Goal: Transaction & Acquisition: Book appointment/travel/reservation

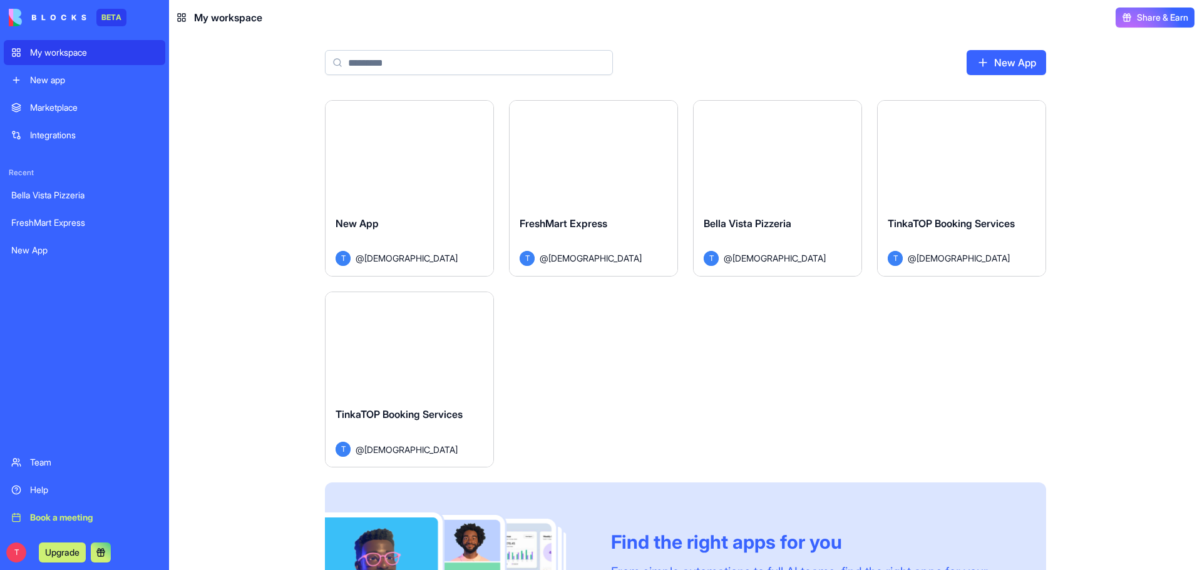
click at [972, 146] on button "Launch" at bounding box center [961, 153] width 94 height 25
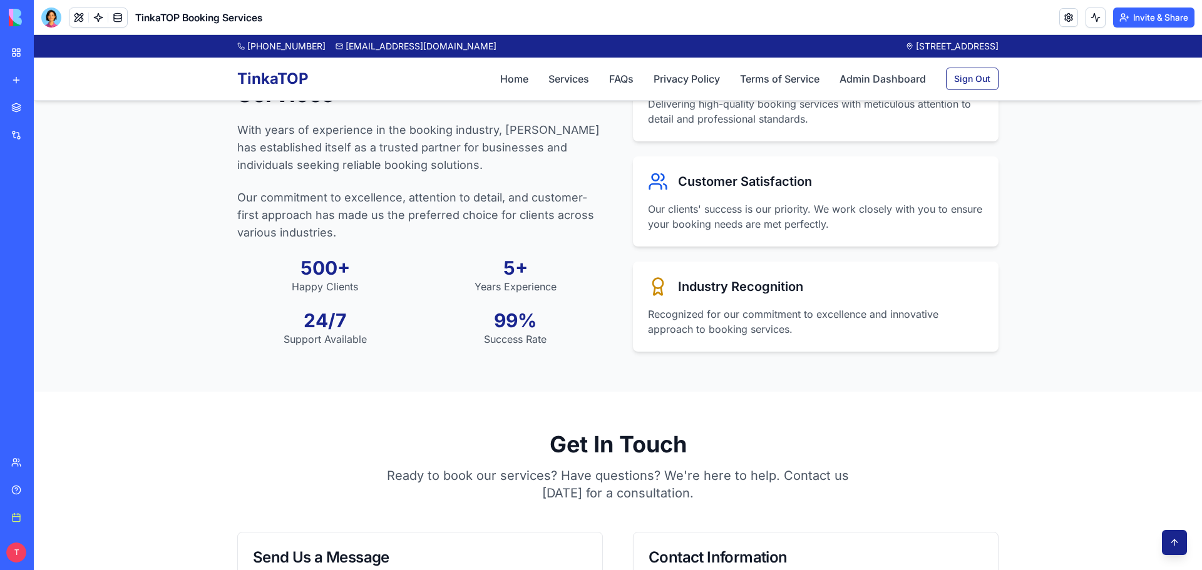
scroll to position [1377, 0]
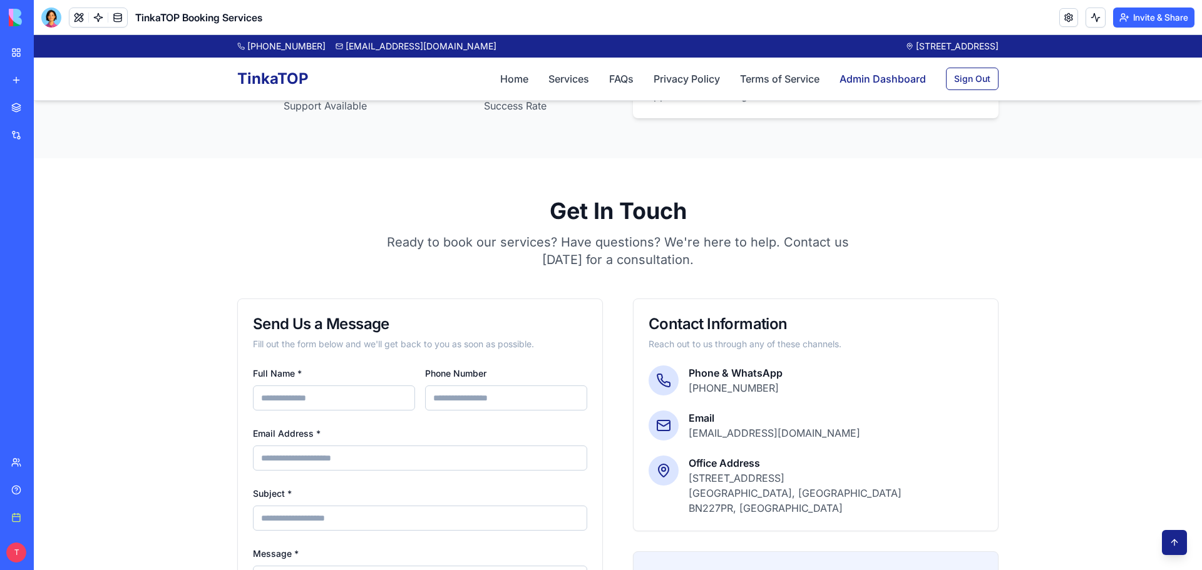
click at [874, 79] on link "Admin Dashboard" at bounding box center [882, 78] width 86 height 15
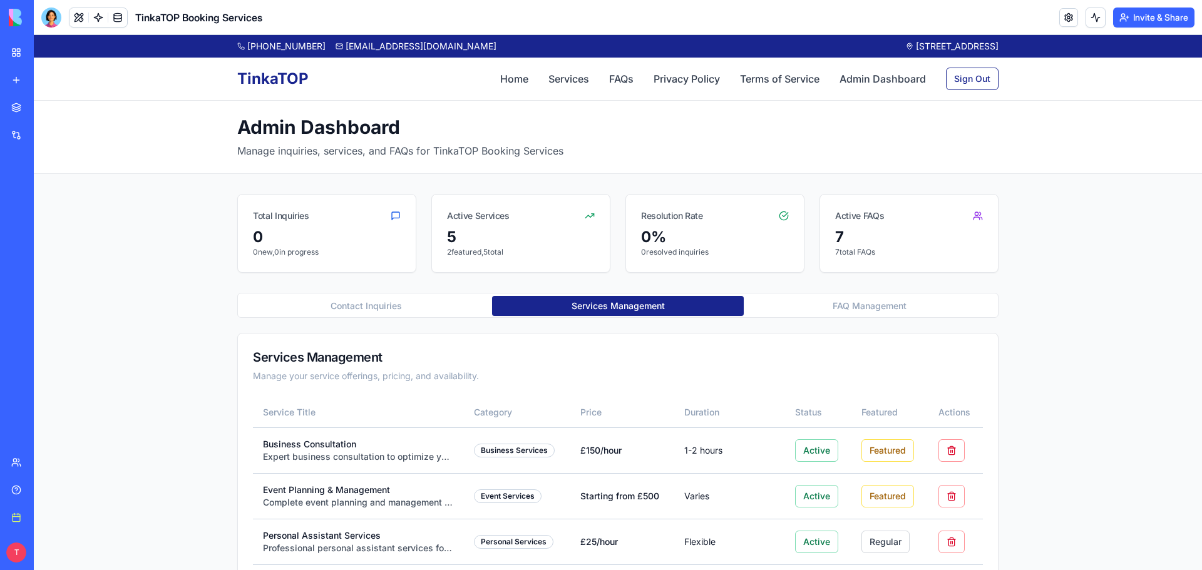
click at [536, 310] on button "Services Management" at bounding box center [618, 306] width 252 height 20
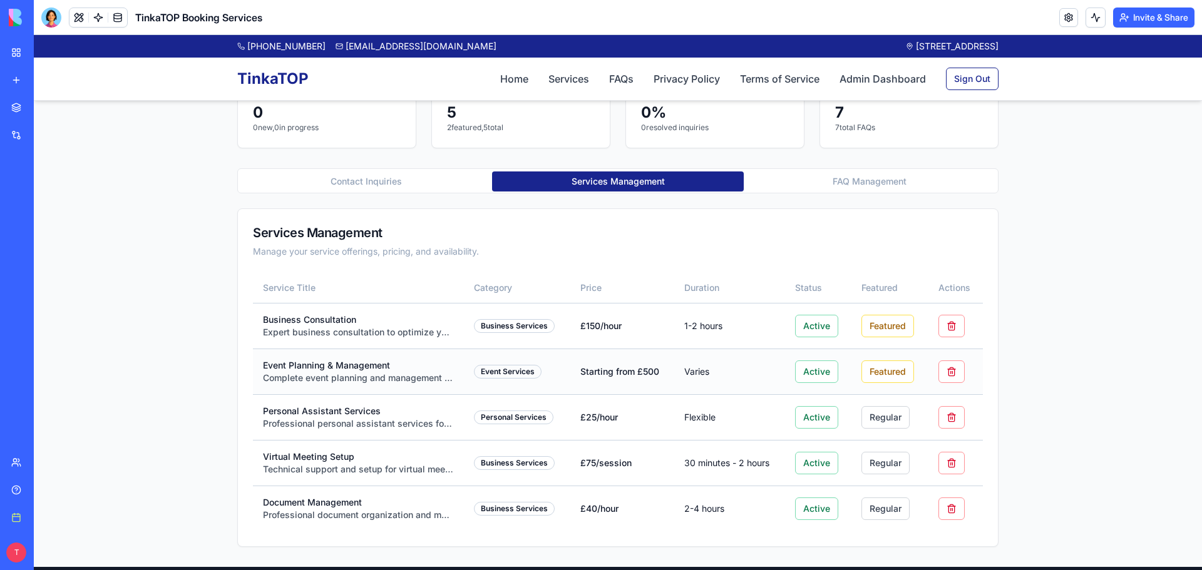
scroll to position [125, 0]
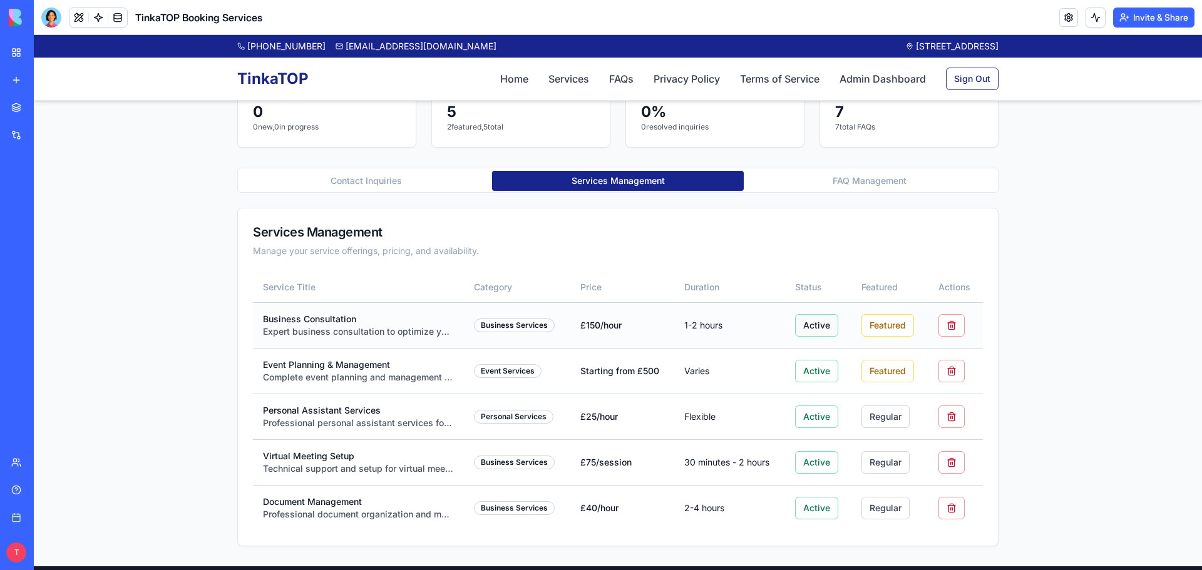
click at [806, 324] on button "Active" at bounding box center [816, 325] width 43 height 23
click at [847, 181] on button "FAQ Management" at bounding box center [870, 181] width 252 height 20
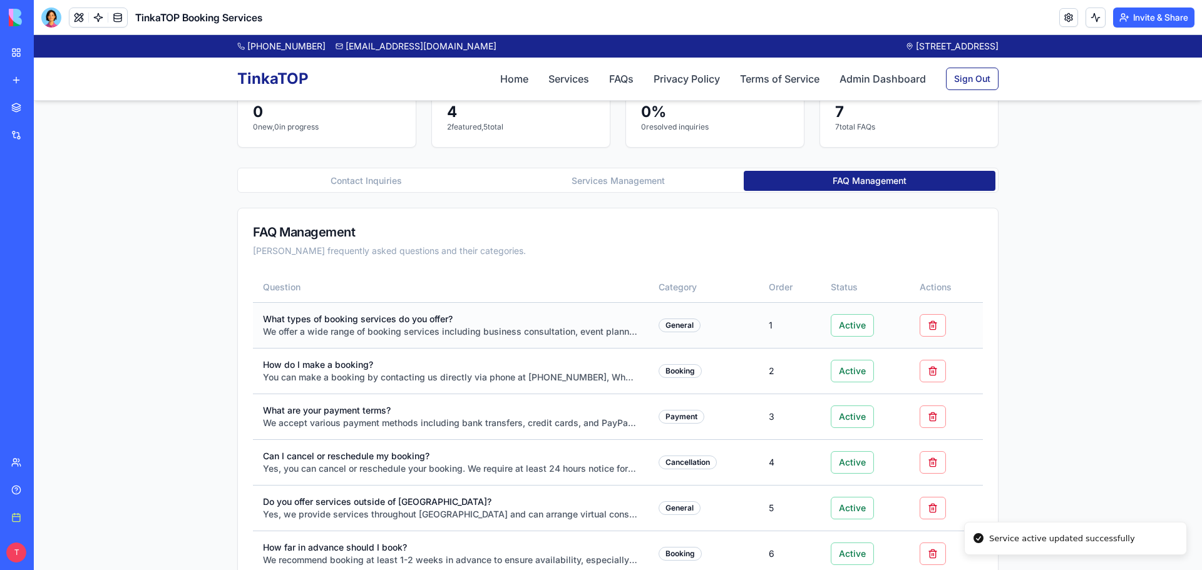
click at [821, 329] on td "Active" at bounding box center [865, 325] width 89 height 46
click at [841, 329] on button "Active" at bounding box center [852, 325] width 43 height 23
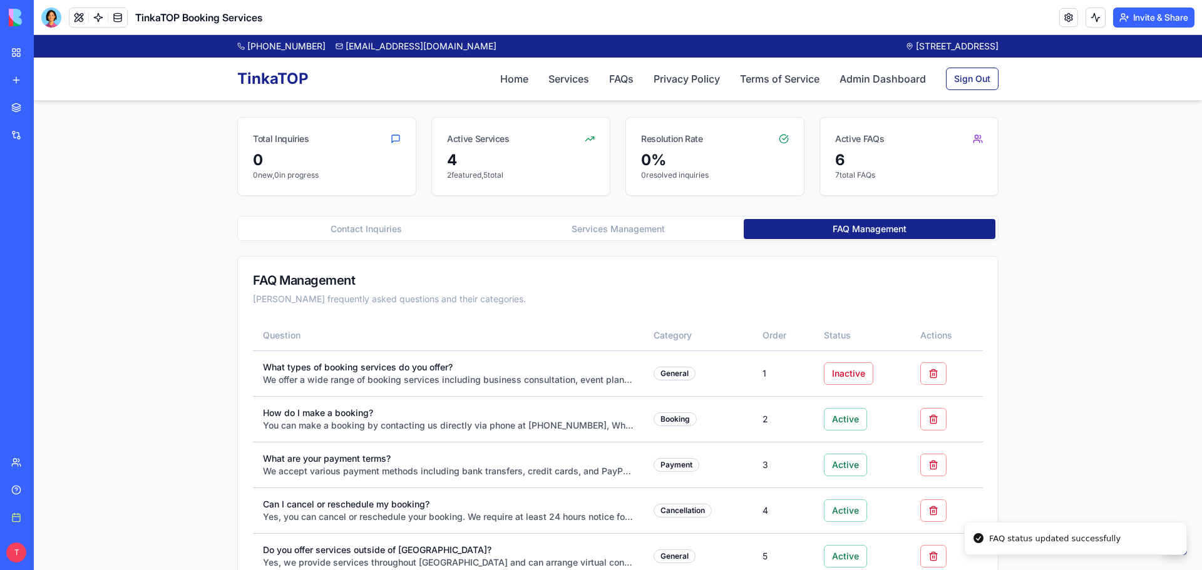
scroll to position [63, 0]
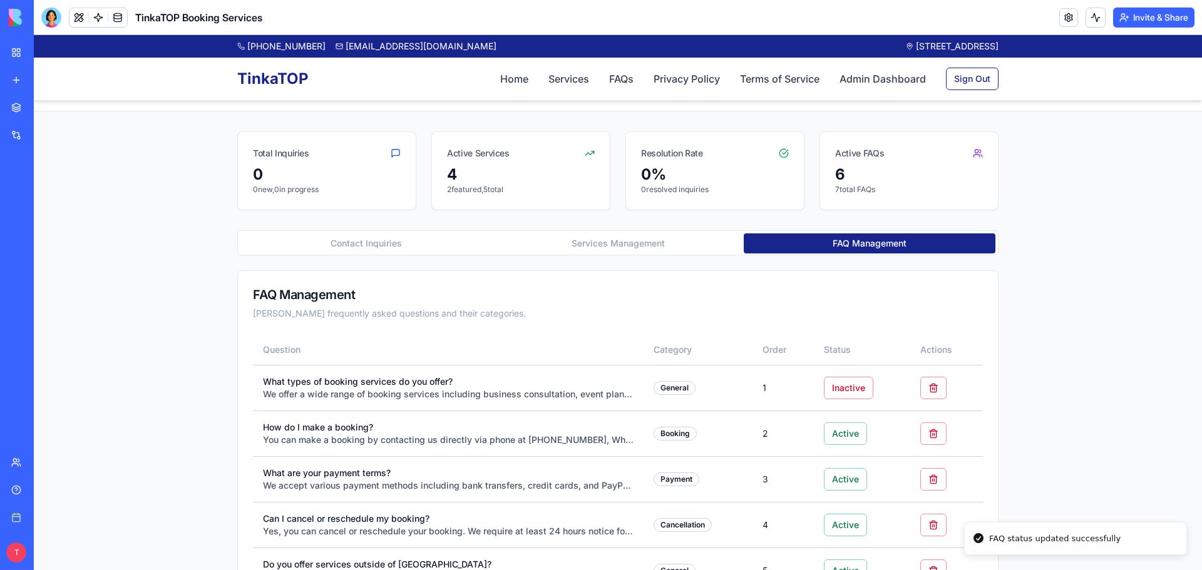
click at [422, 253] on button "Contact Inquiries" at bounding box center [366, 243] width 252 height 20
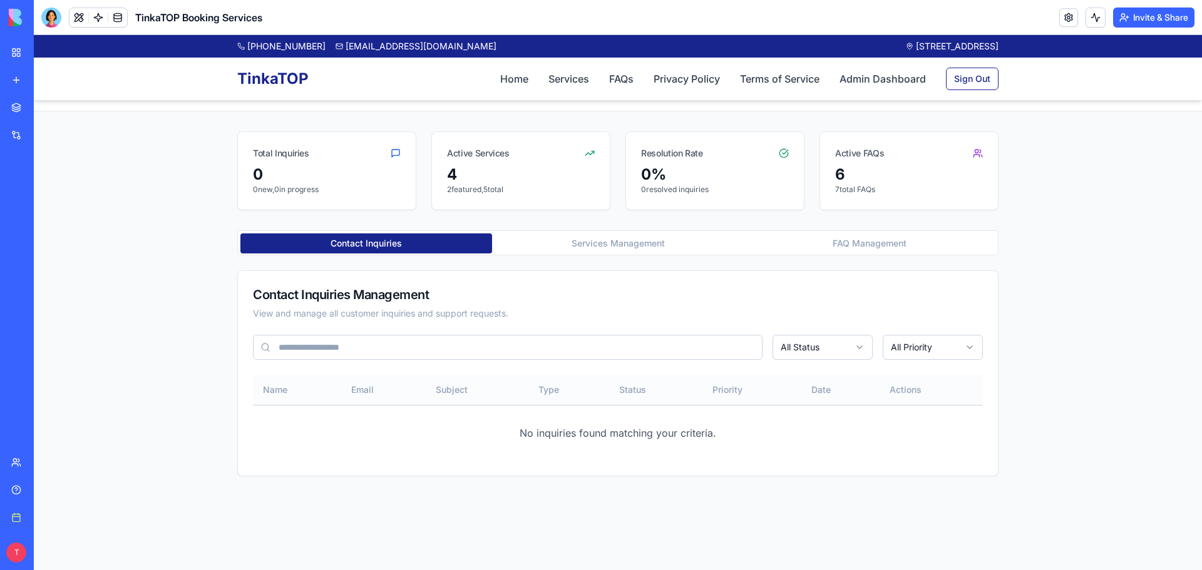
scroll to position [0, 0]
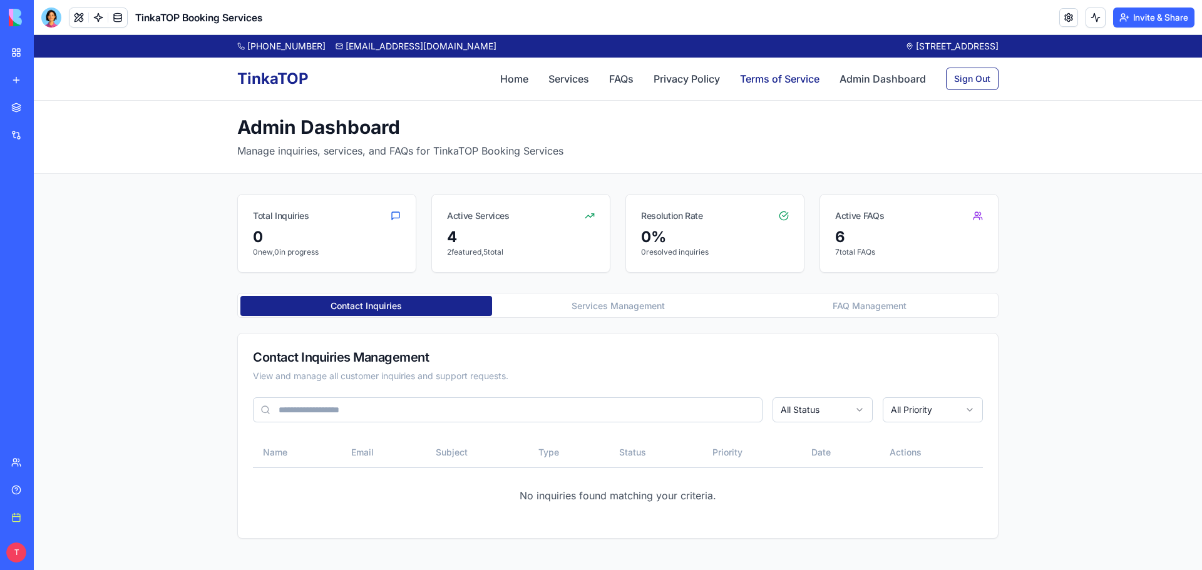
click at [792, 86] on link "Terms of Service" at bounding box center [779, 78] width 79 height 15
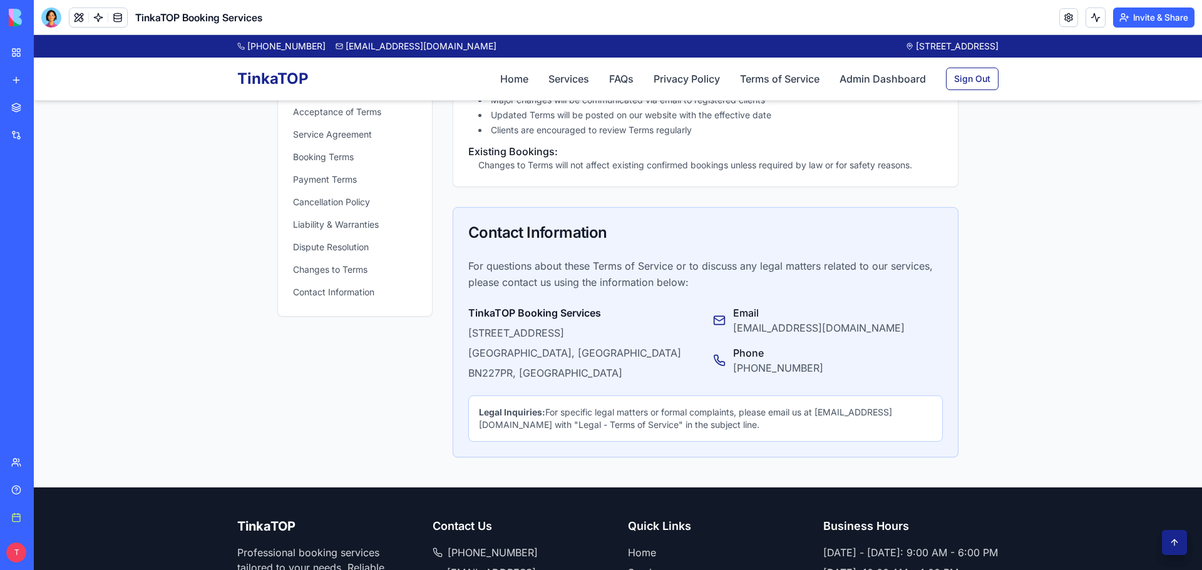
scroll to position [2432, 0]
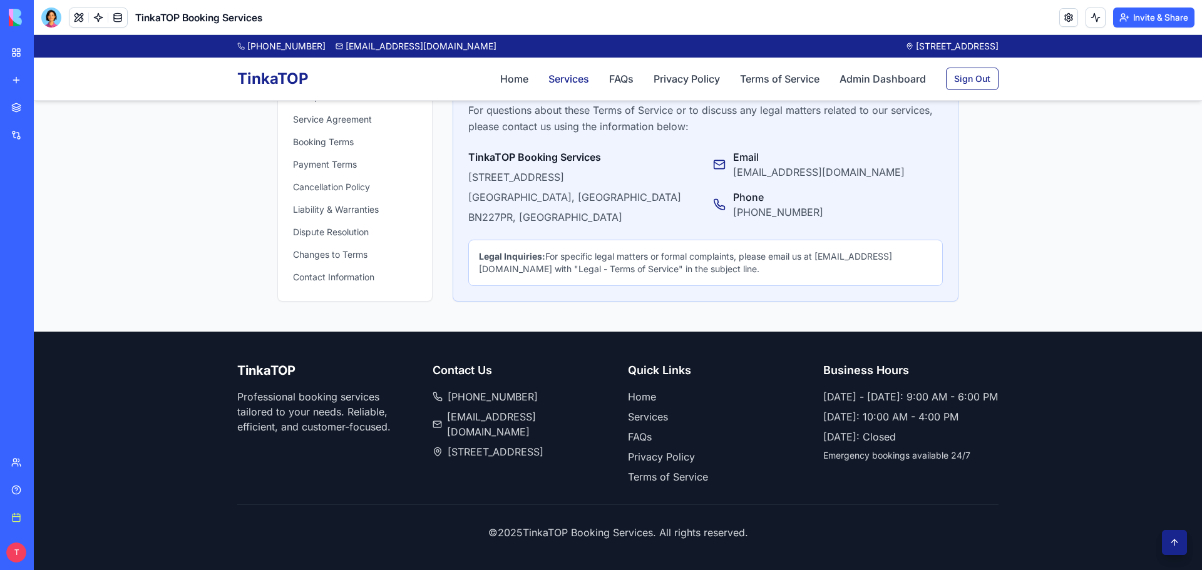
click at [557, 84] on link "Services" at bounding box center [568, 78] width 41 height 15
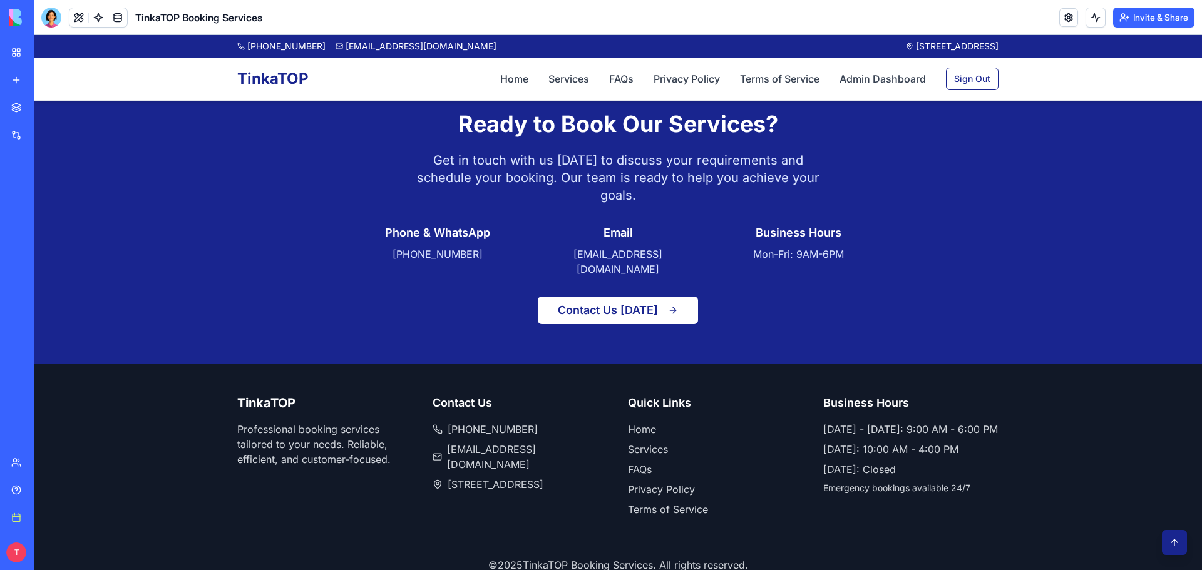
scroll to position [988, 0]
click at [1162, 545] on button at bounding box center [1174, 542] width 25 height 25
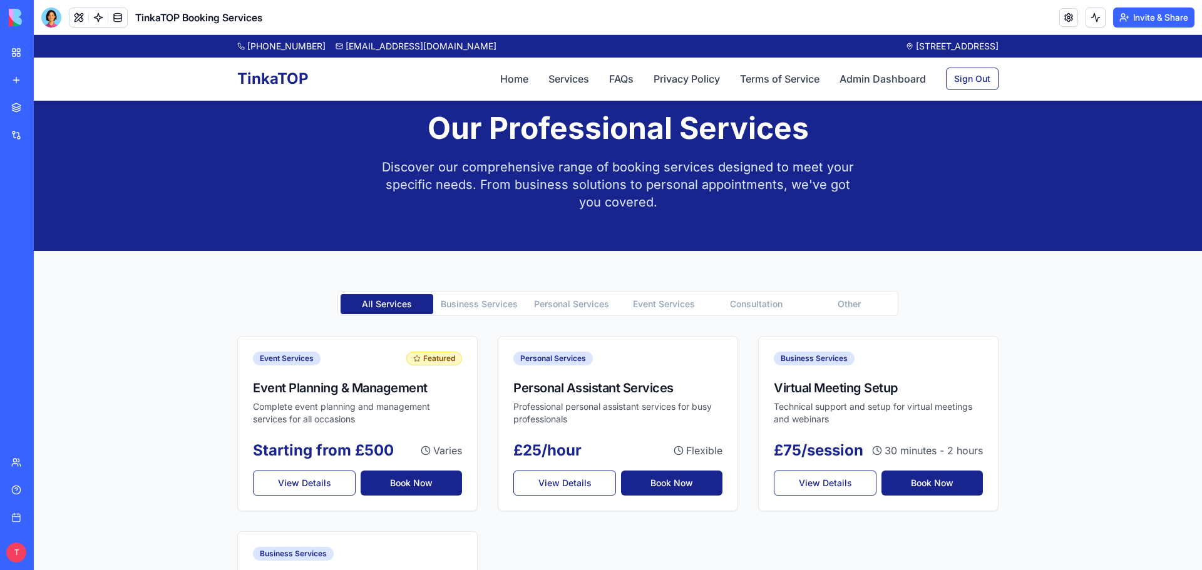
scroll to position [0, 0]
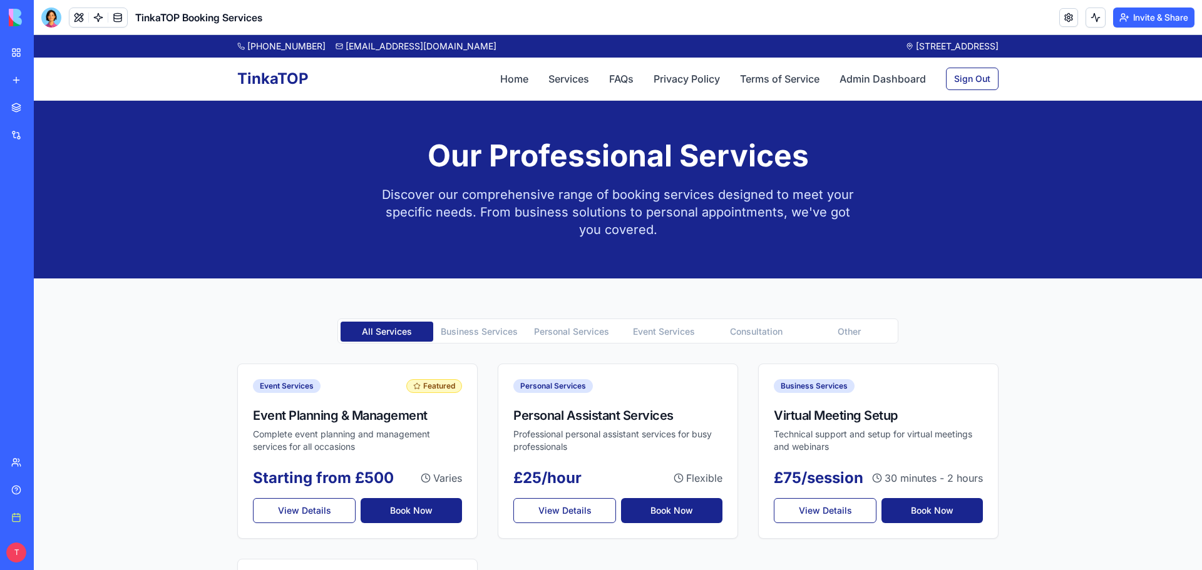
click at [460, 337] on Services "Business Services" at bounding box center [479, 332] width 93 height 20
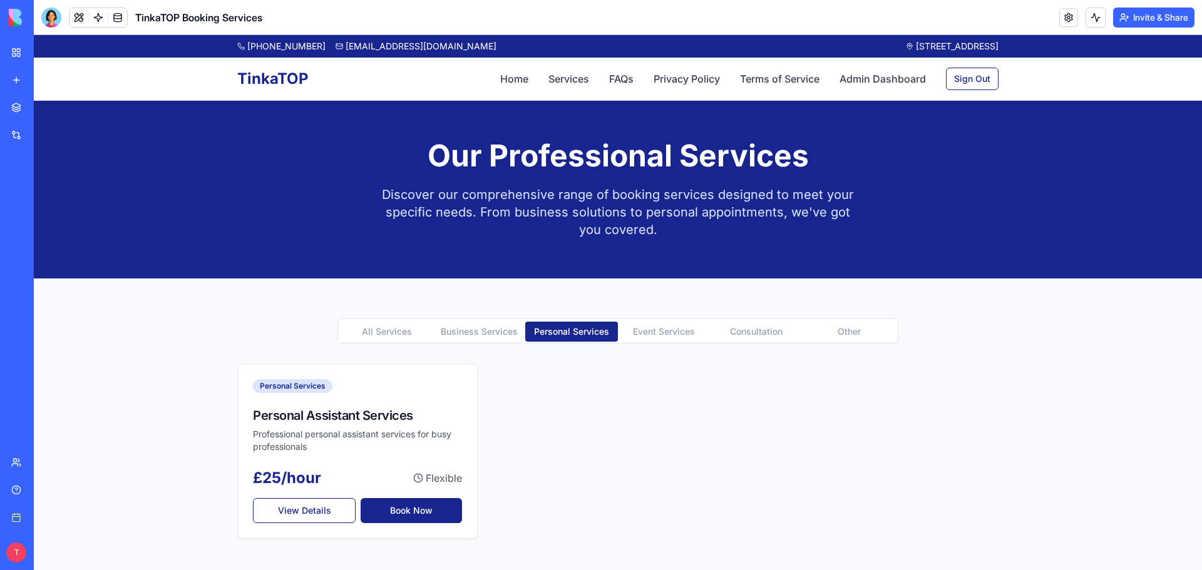
click at [580, 333] on Services "Personal Services" at bounding box center [571, 332] width 93 height 20
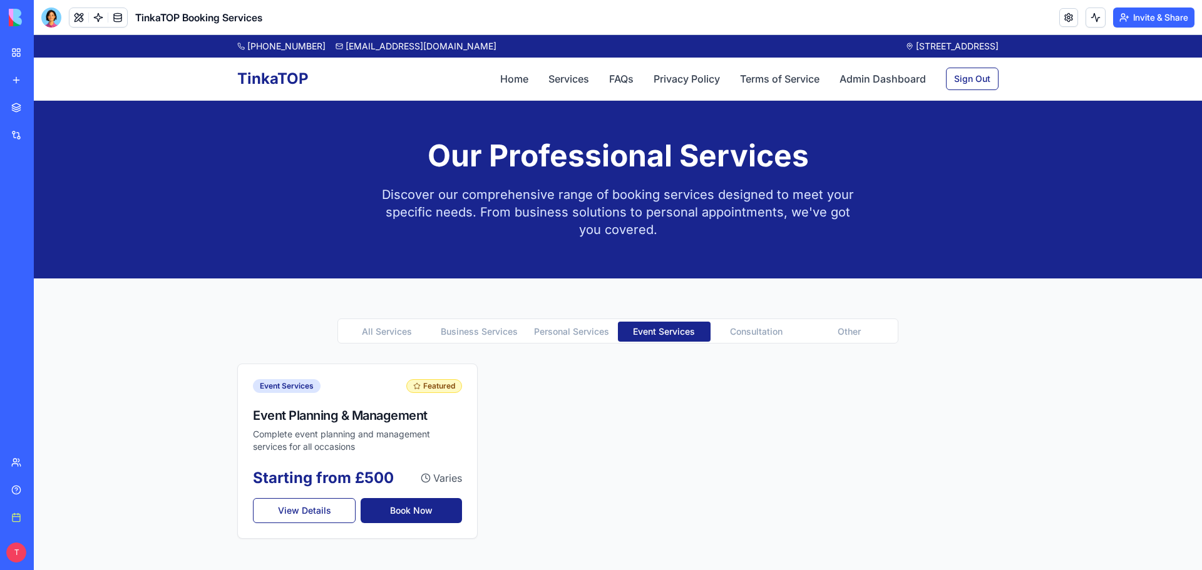
drag, startPoint x: 638, startPoint y: 329, endPoint x: 661, endPoint y: 334, distance: 23.2
click at [641, 329] on Services "Event Services" at bounding box center [664, 332] width 93 height 20
click at [866, 328] on button "Other" at bounding box center [848, 332] width 93 height 20
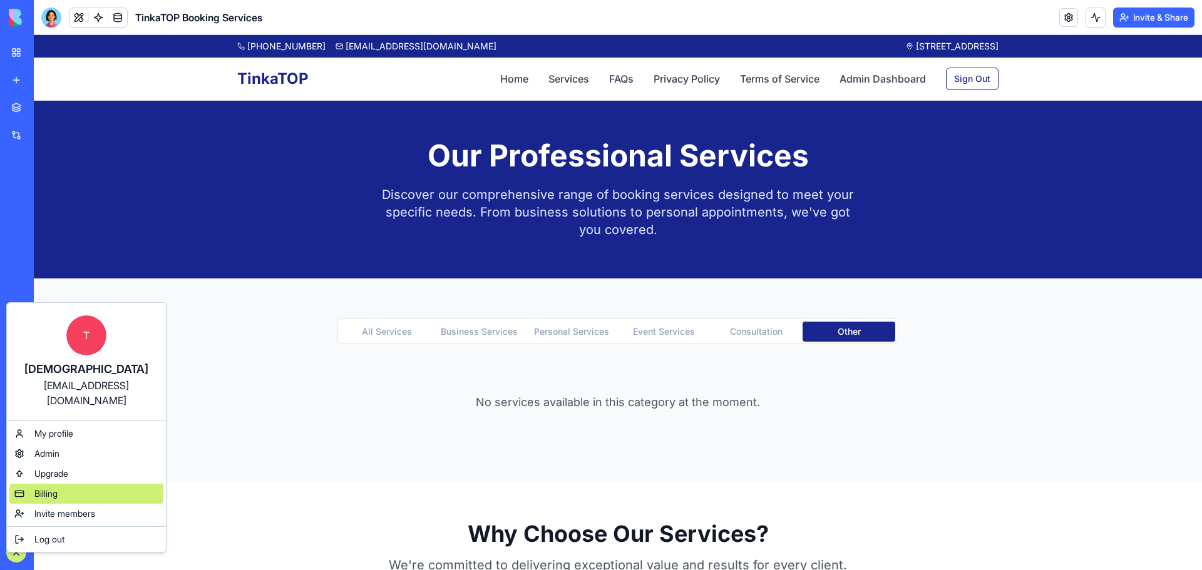
click at [56, 488] on span "Billing" at bounding box center [45, 494] width 23 height 13
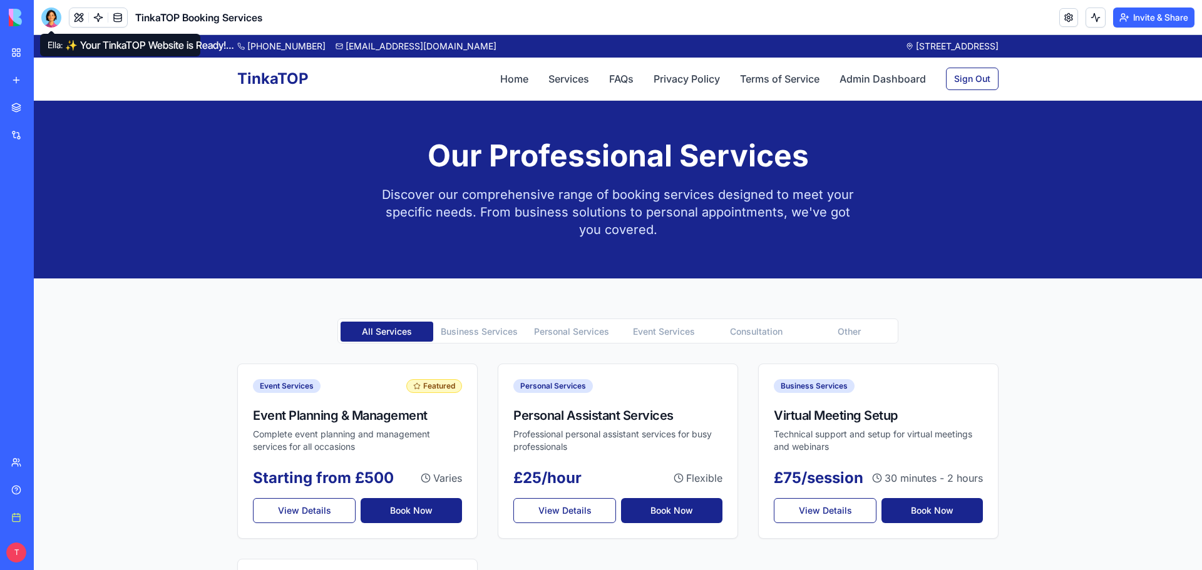
click at [46, 21] on div at bounding box center [51, 18] width 20 height 20
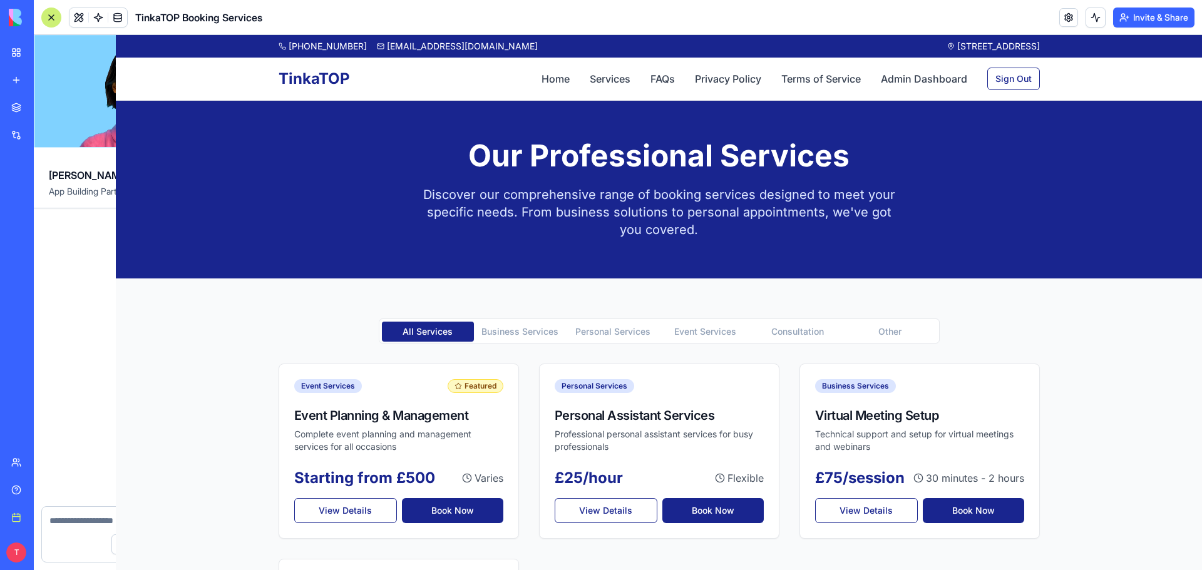
scroll to position [816, 0]
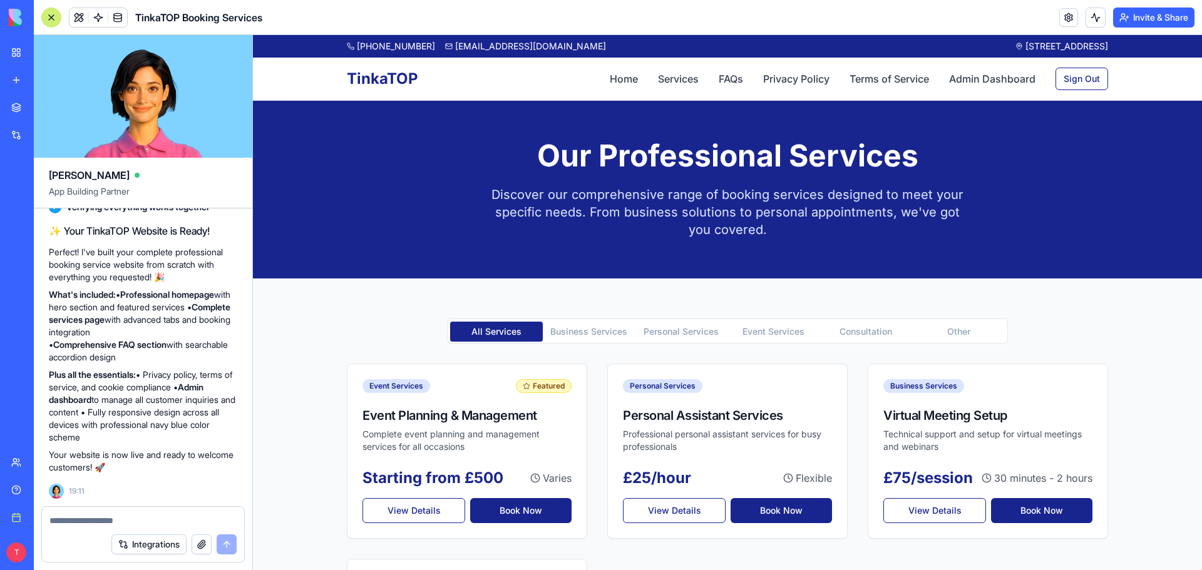
click at [124, 520] on textarea at bounding box center [142, 521] width 187 height 13
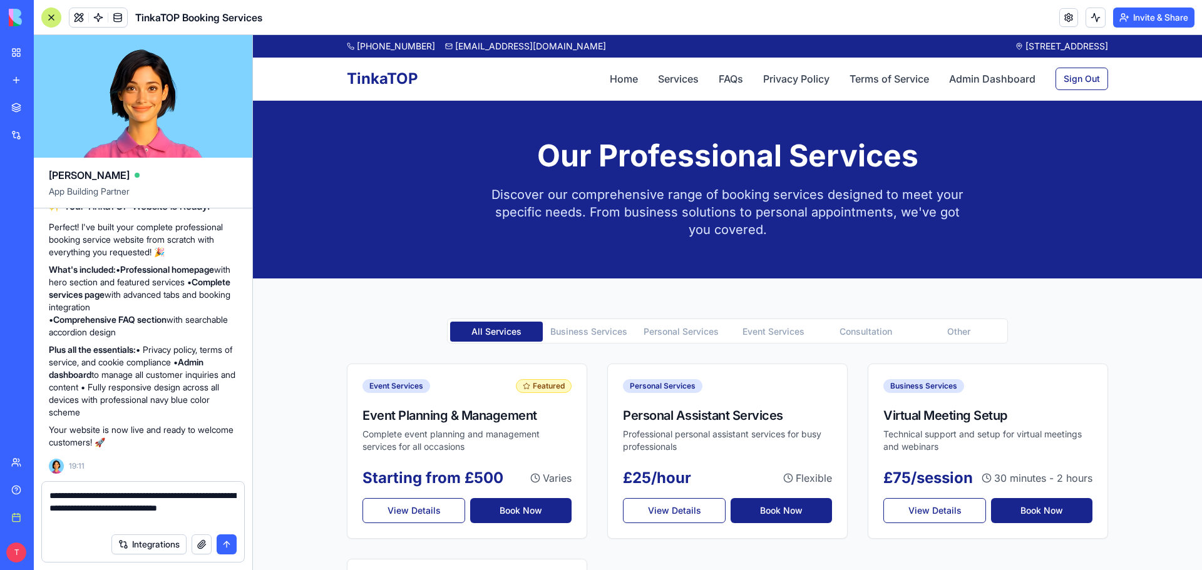
type textarea "**********"
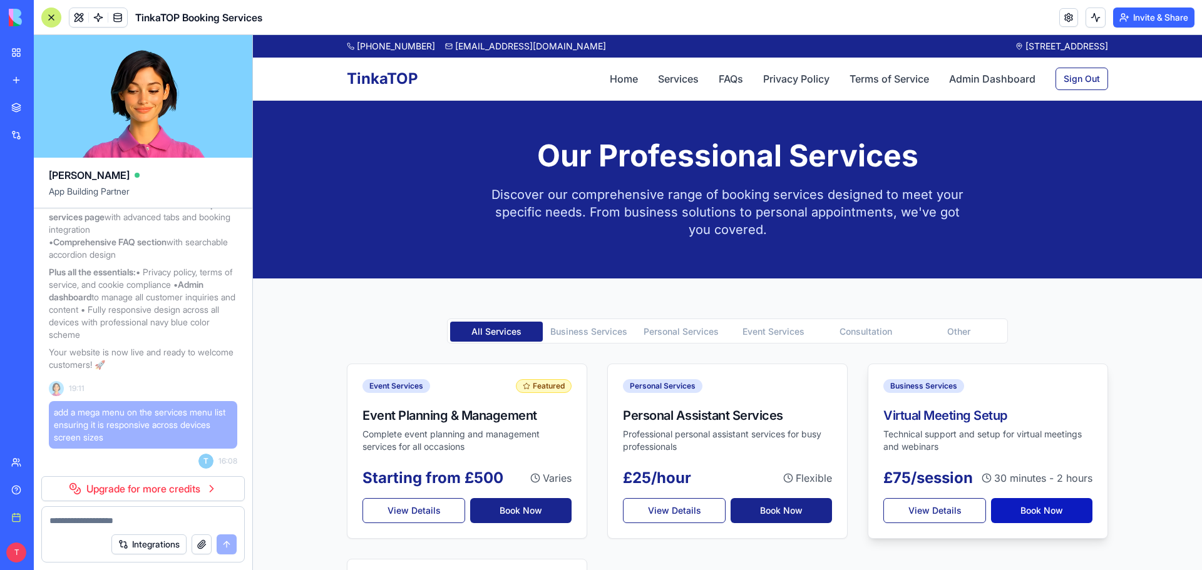
click at [1013, 506] on button "Book Now" at bounding box center [1041, 510] width 101 height 25
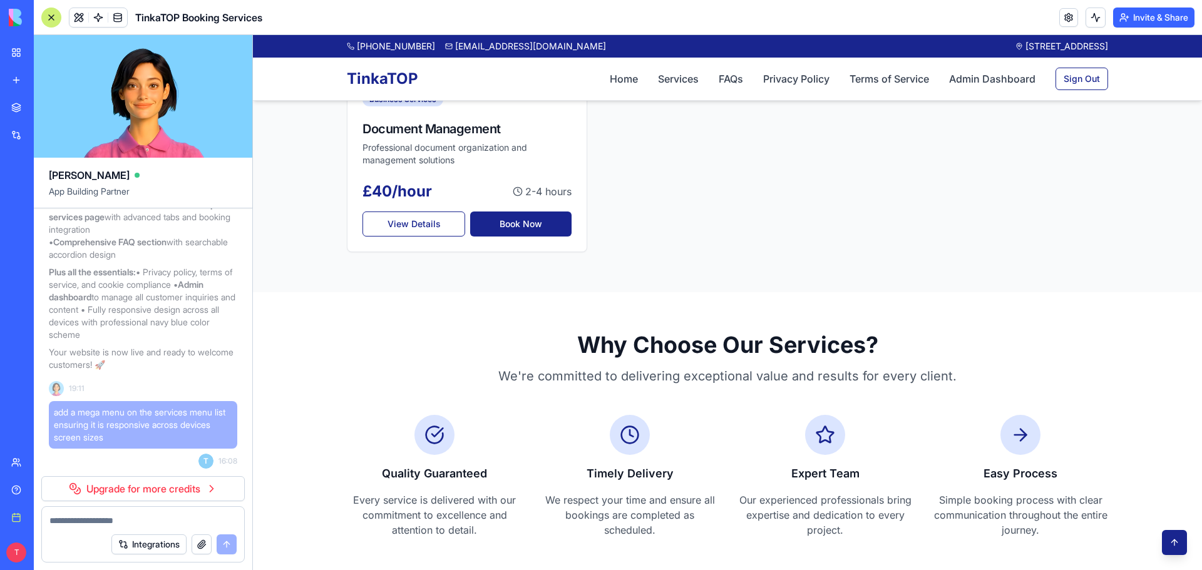
scroll to position [362, 0]
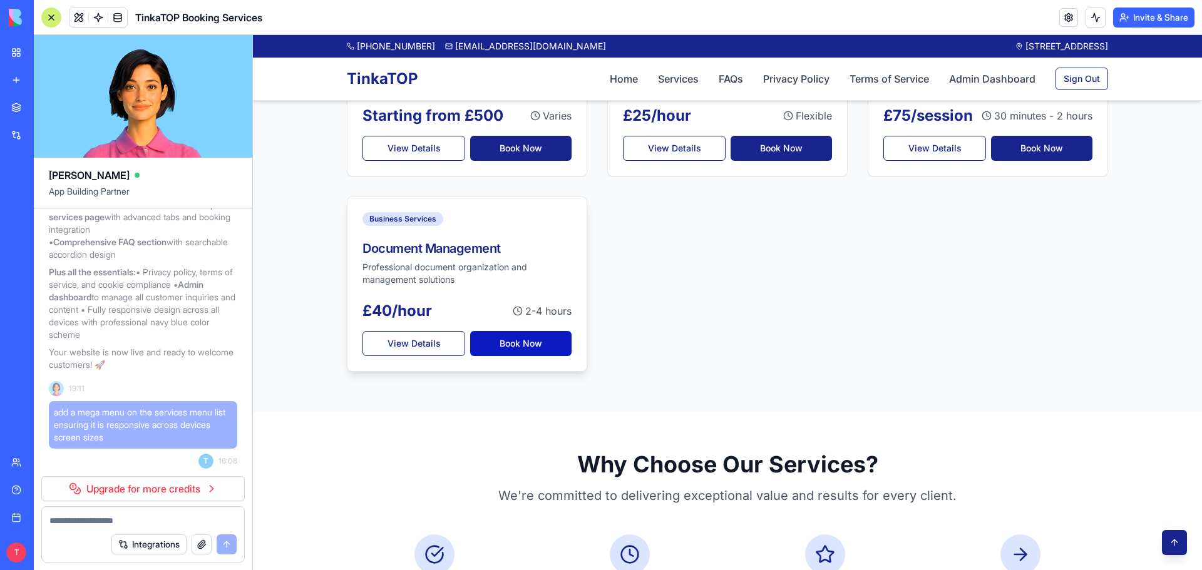
click at [528, 352] on button "Book Now" at bounding box center [520, 343] width 101 height 25
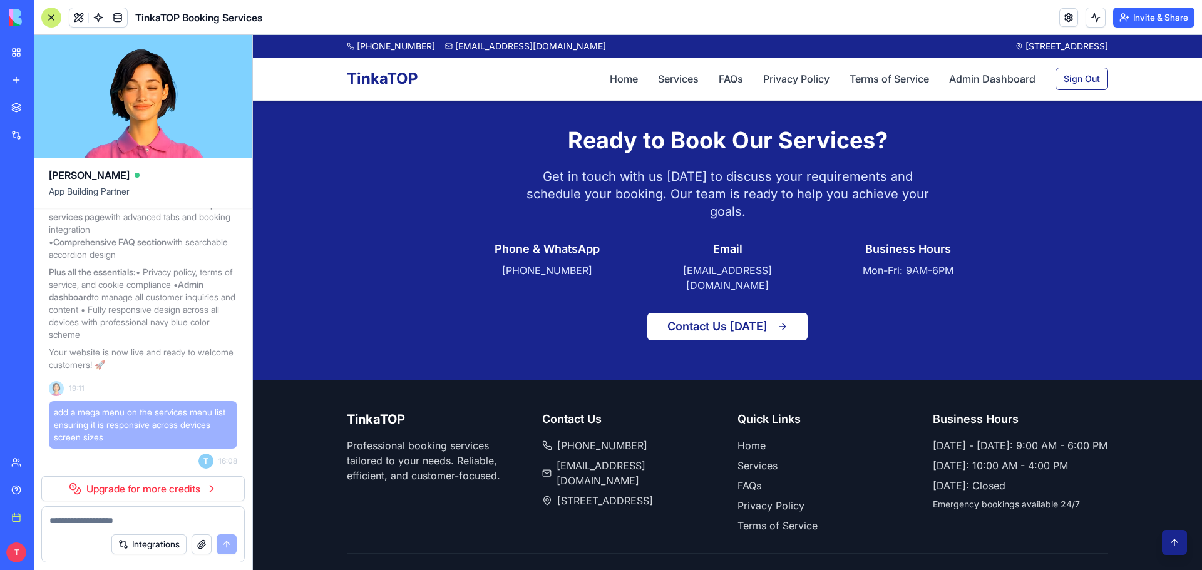
scroll to position [988, 0]
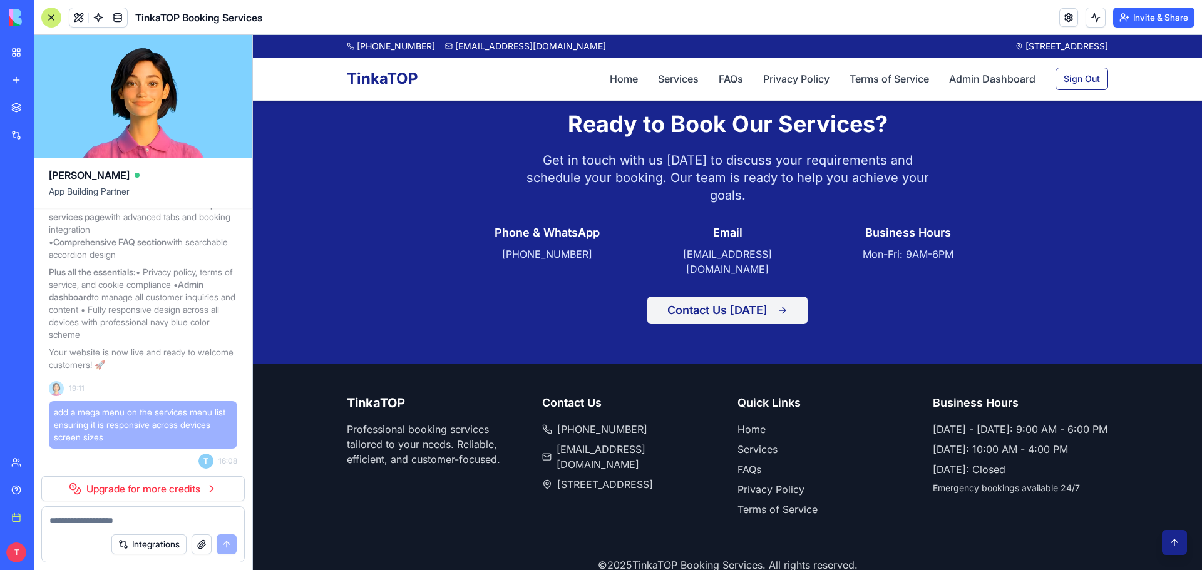
click at [709, 297] on button "Contact Us [DATE]" at bounding box center [727, 311] width 160 height 28
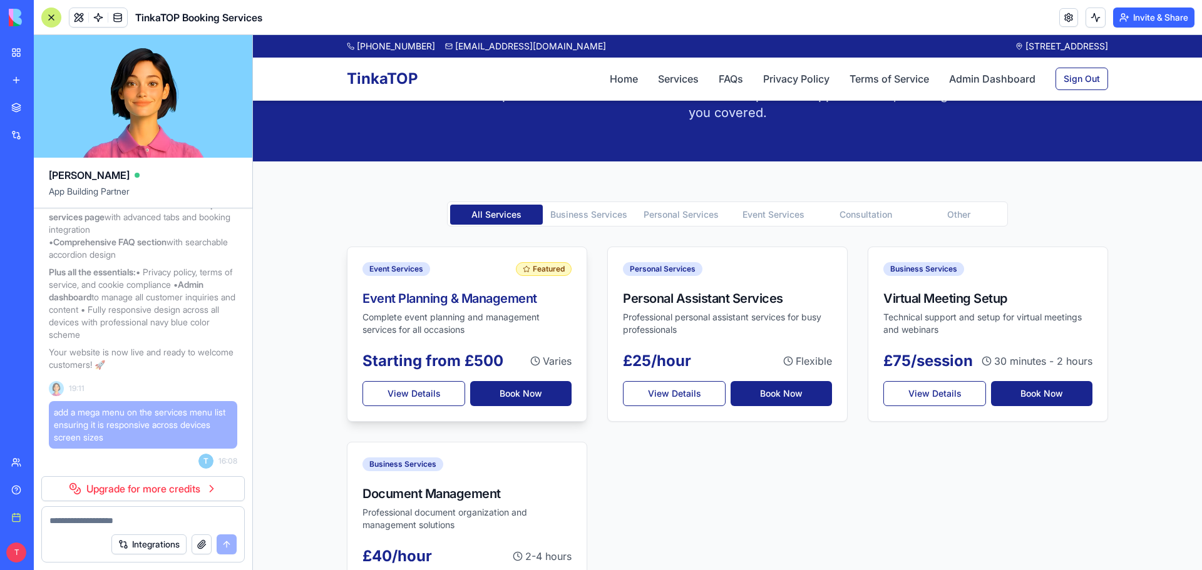
scroll to position [125, 0]
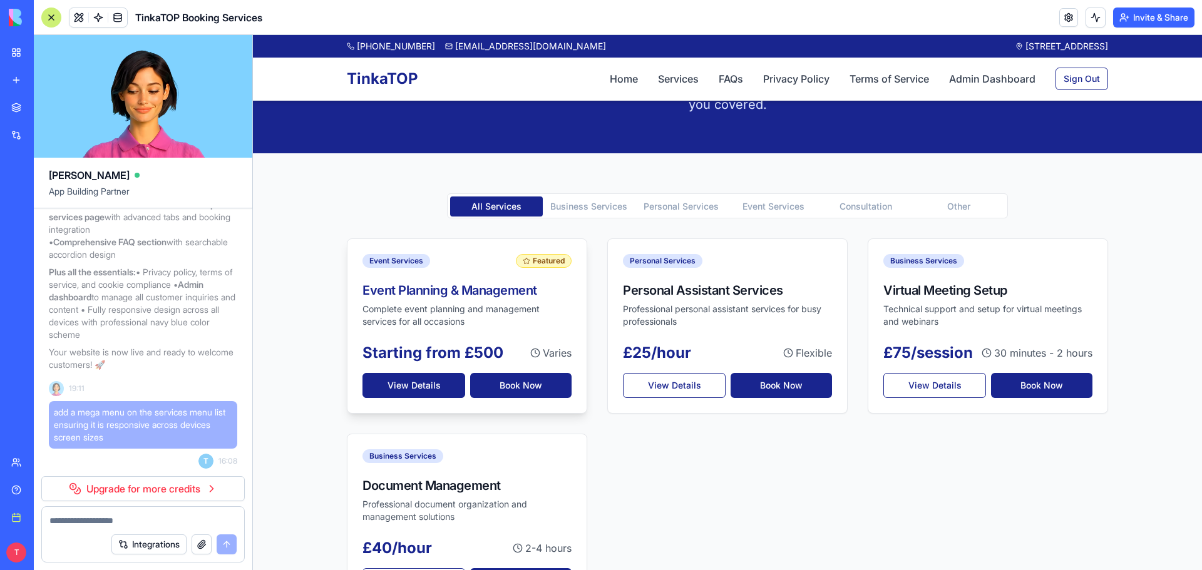
click at [389, 379] on button "View Details" at bounding box center [413, 385] width 103 height 25
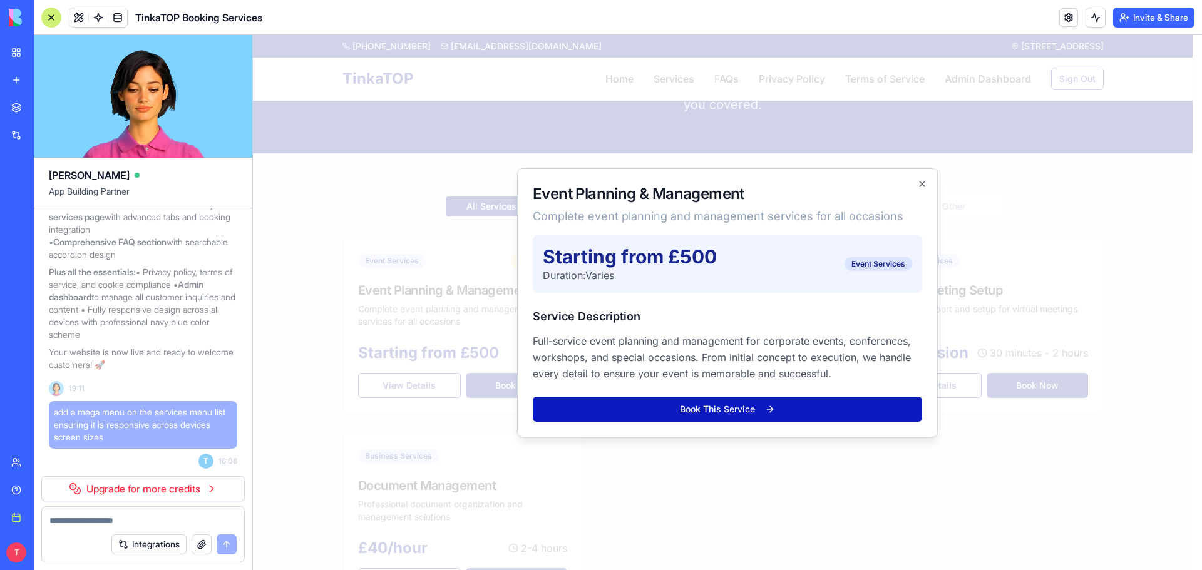
click at [736, 406] on button "Book This Service" at bounding box center [727, 409] width 389 height 25
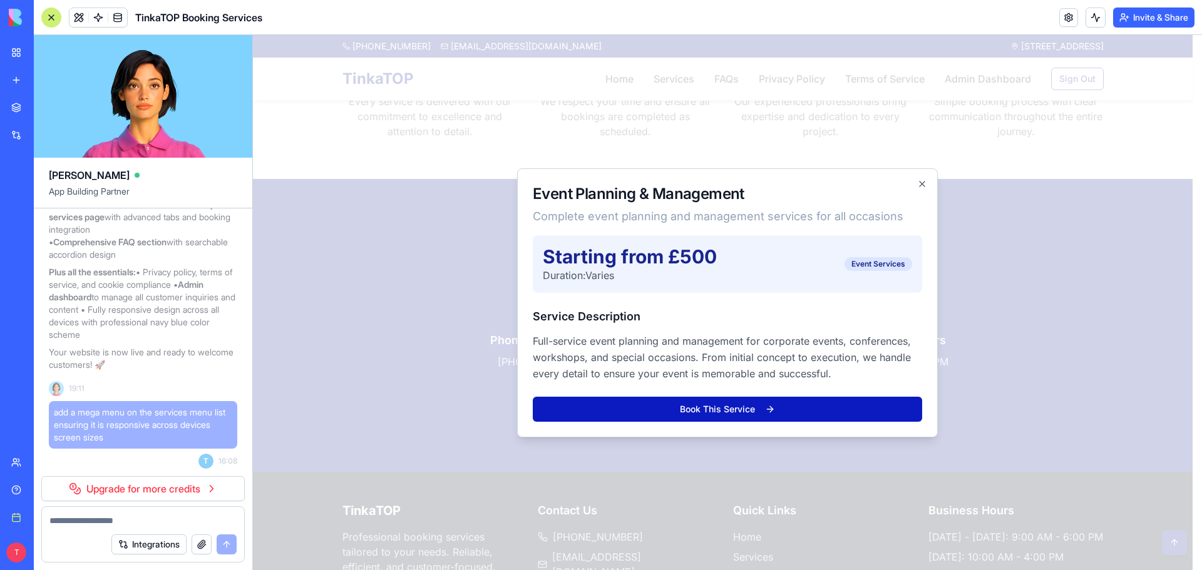
scroll to position [988, 0]
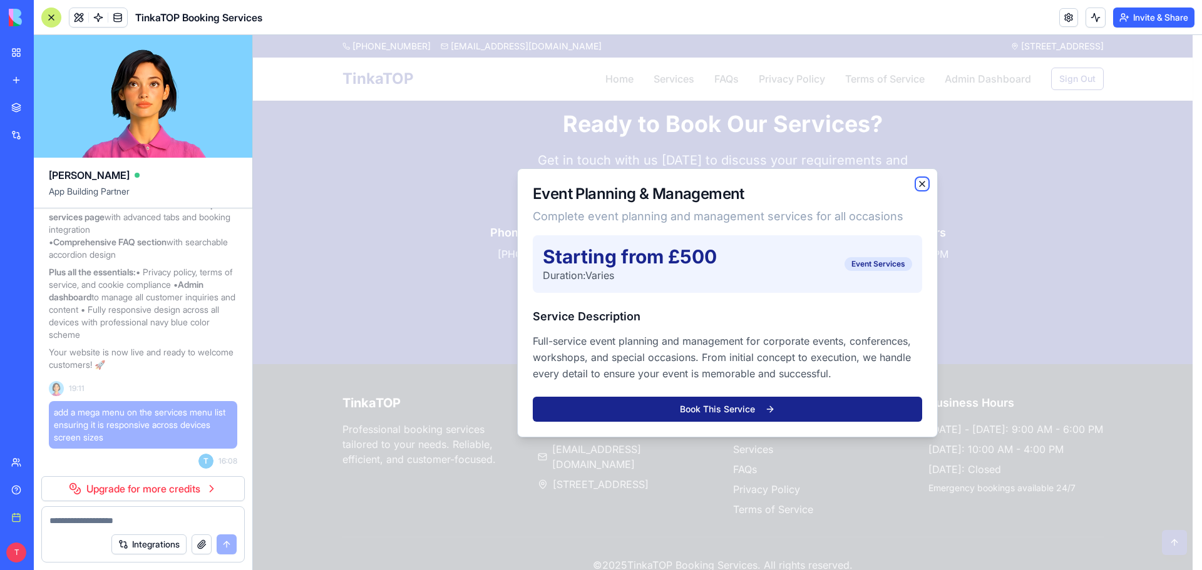
click at [918, 183] on icon "button" at bounding box center [922, 184] width 10 height 10
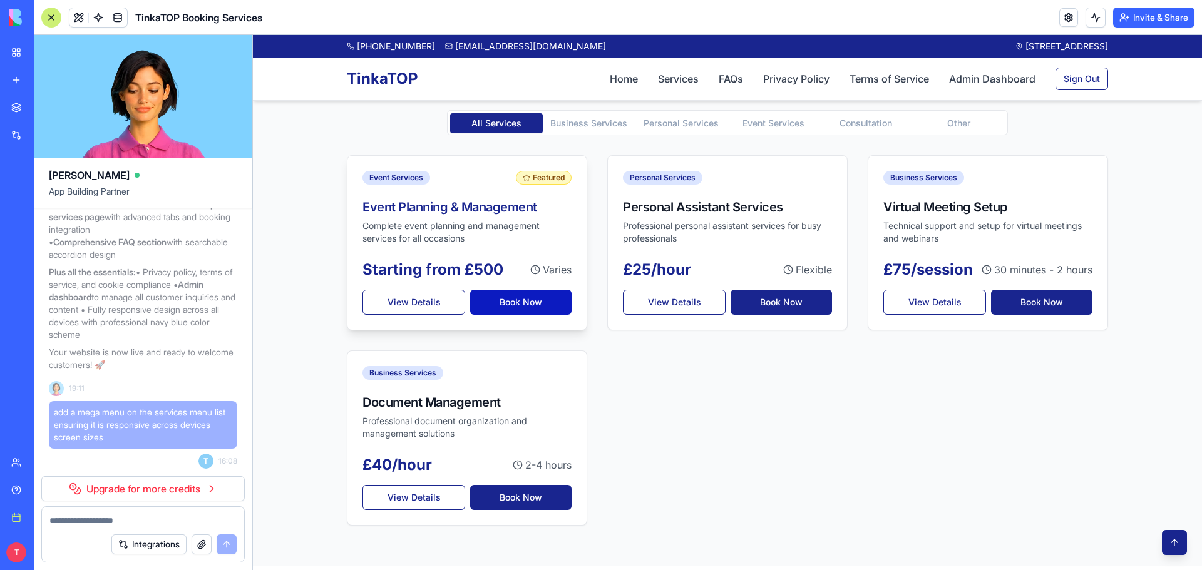
click at [499, 302] on button "Book Now" at bounding box center [520, 302] width 101 height 25
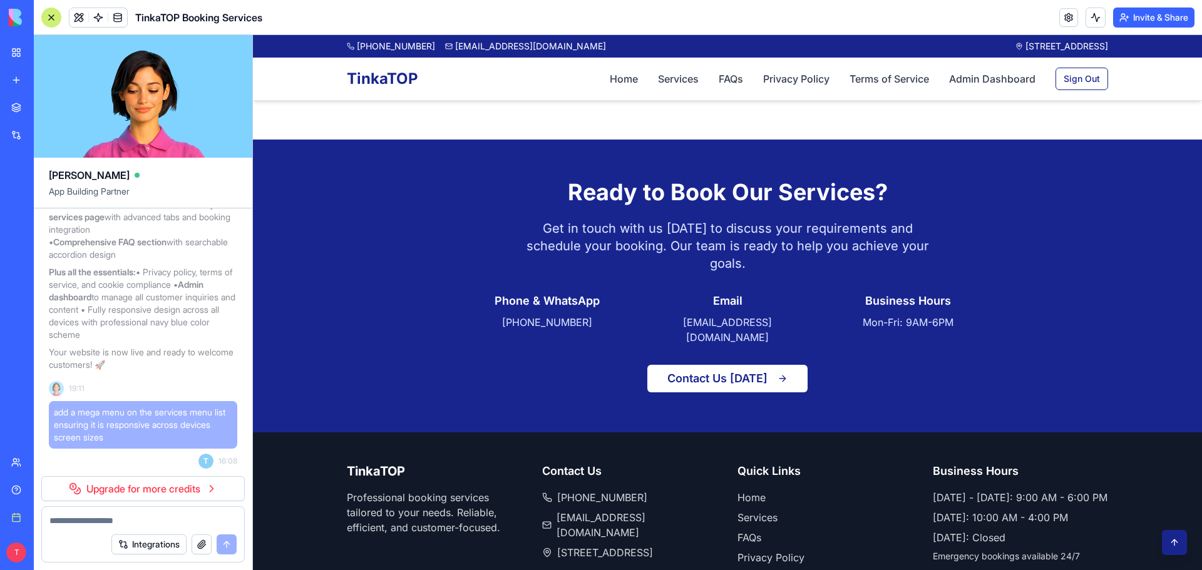
scroll to position [988, 0]
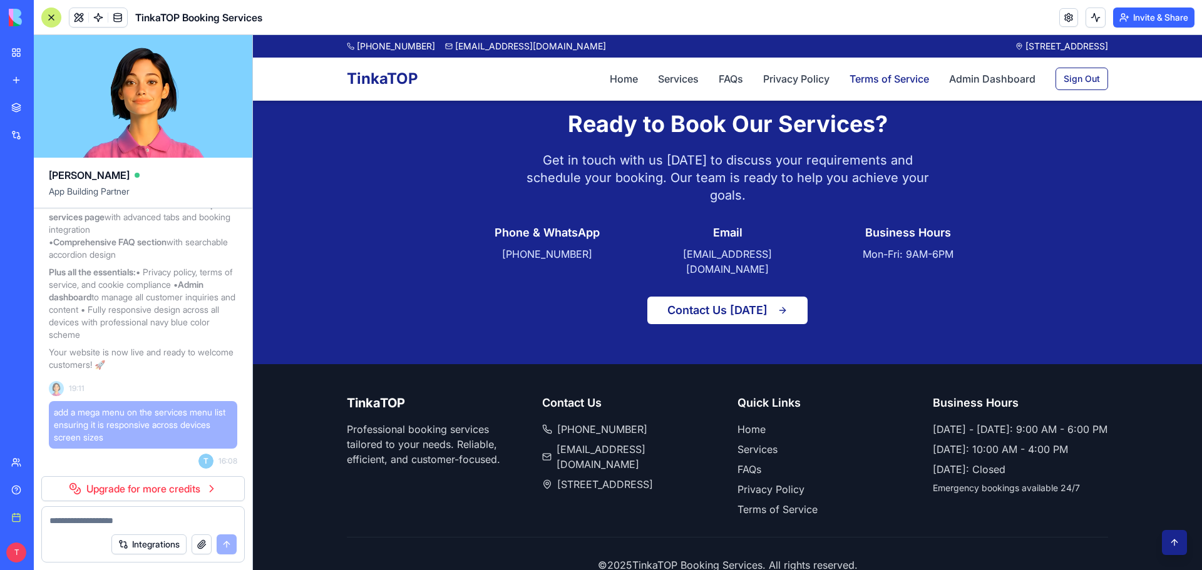
click at [878, 81] on link "Terms of Service" at bounding box center [888, 78] width 79 height 15
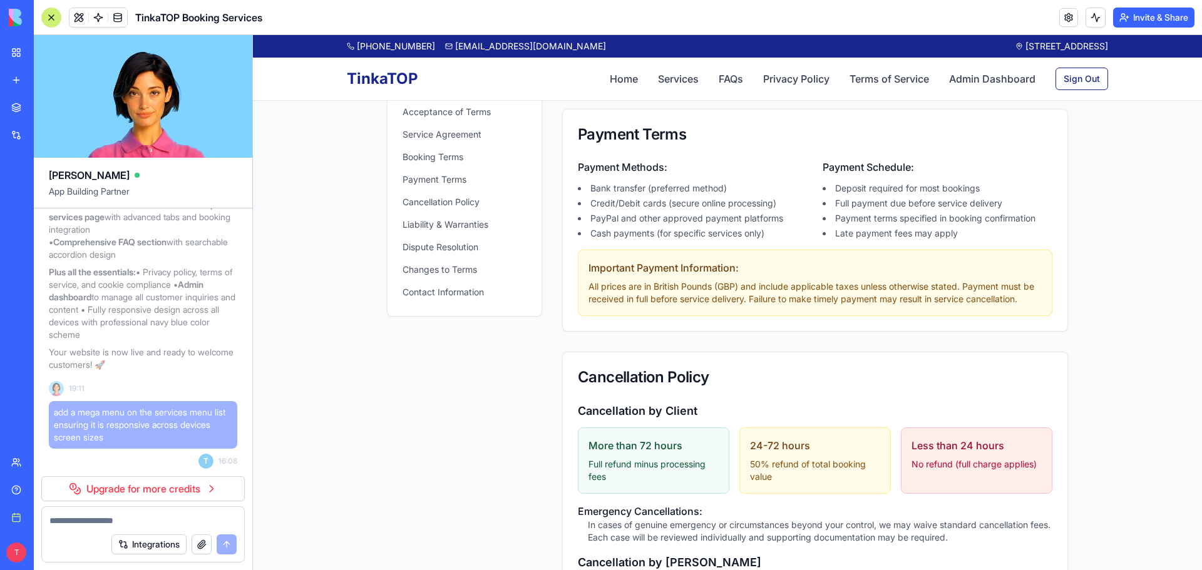
click at [669, 313] on div "Important Payment Information: All prices are in British Pounds (GBP) and inclu…" at bounding box center [815, 283] width 474 height 66
click at [409, 184] on button "Payment Terms" at bounding box center [464, 180] width 124 height 18
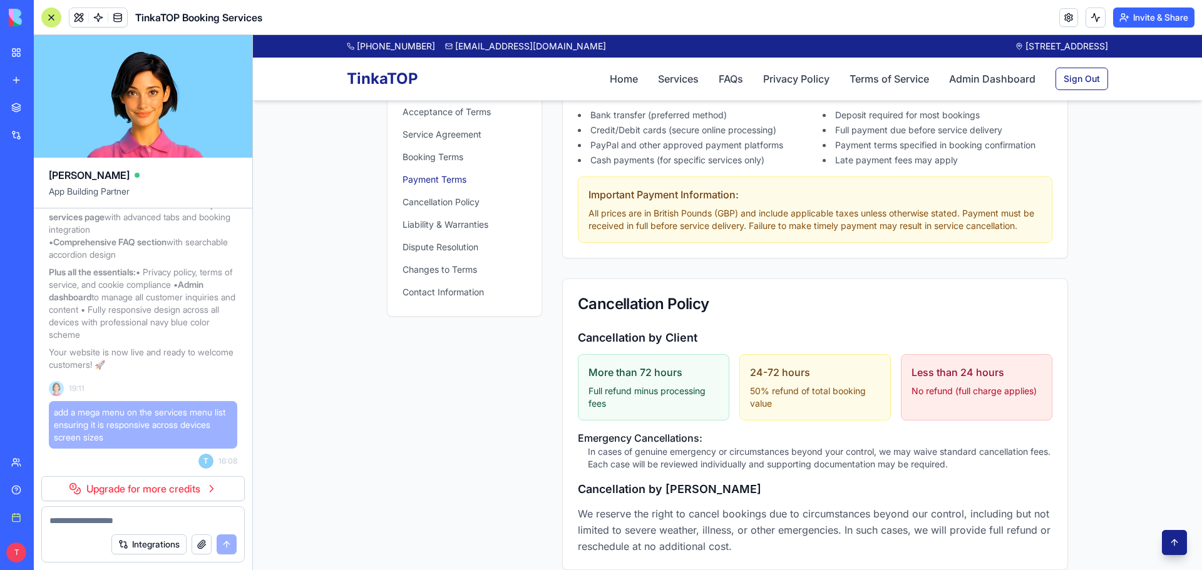
scroll to position [1062, 0]
click at [438, 135] on button "Service Agreement" at bounding box center [464, 135] width 124 height 18
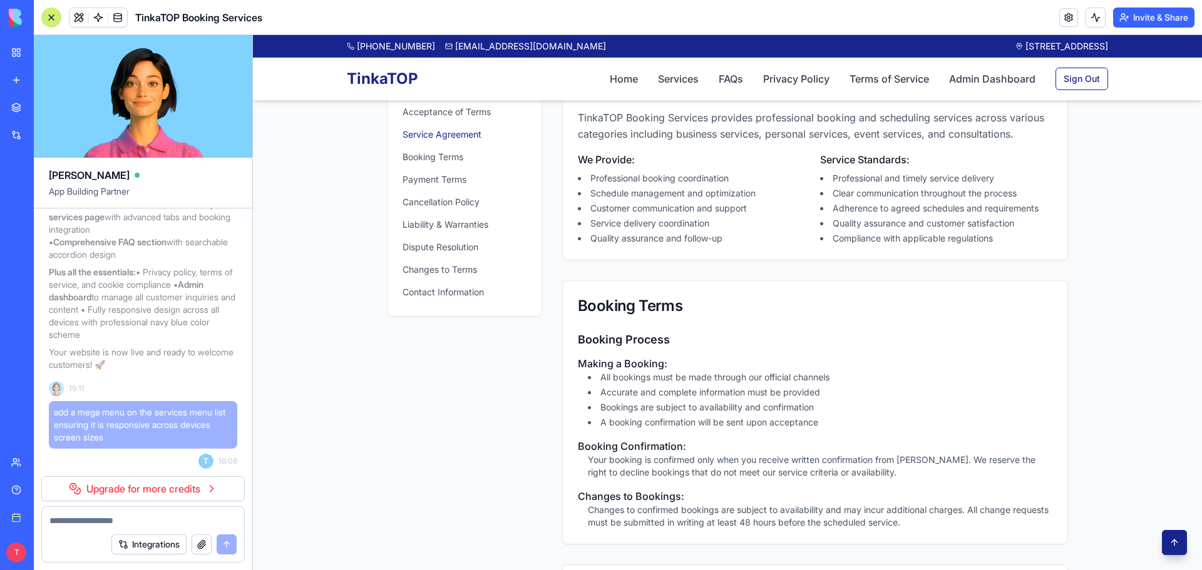
scroll to position [531, 0]
click at [424, 290] on button "Contact Information" at bounding box center [464, 293] width 124 height 18
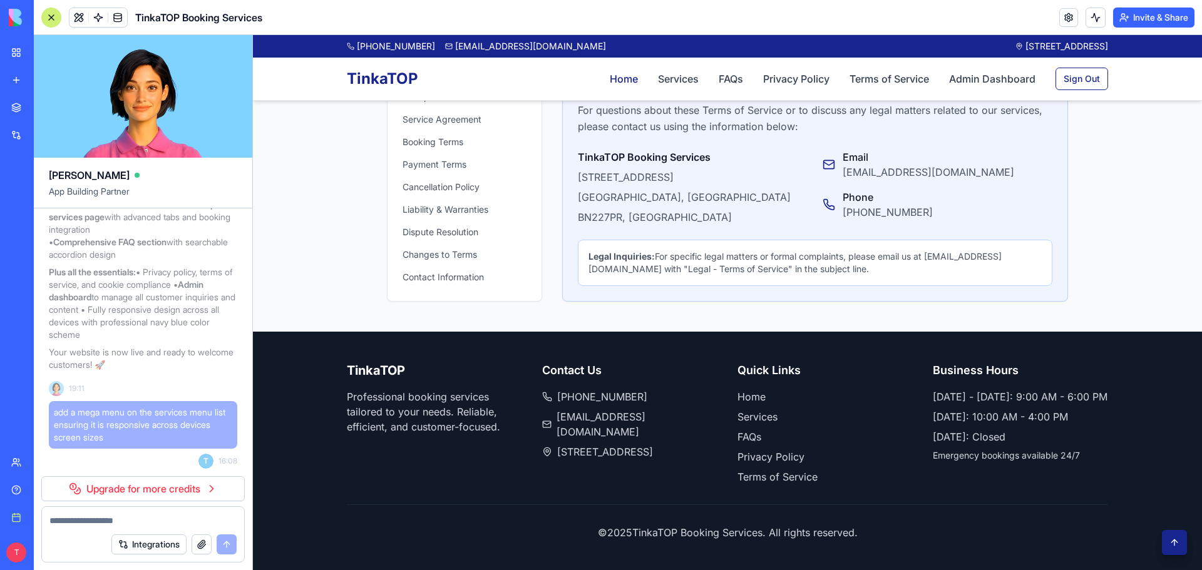
click at [617, 79] on link "Home" at bounding box center [624, 78] width 28 height 15
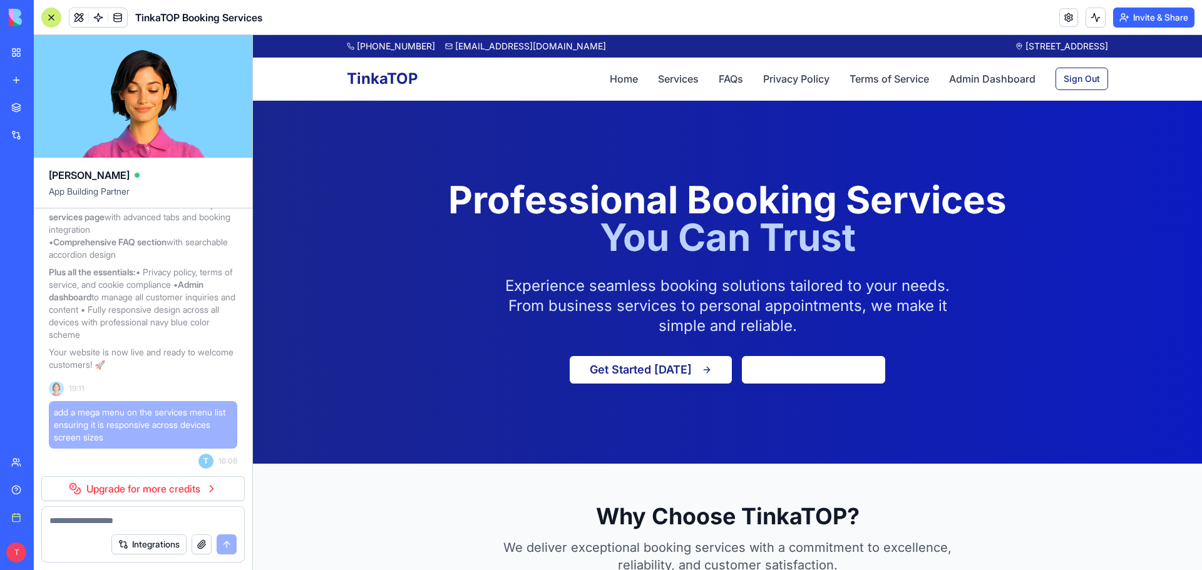
click at [41, 60] on link "My workspace" at bounding box center [29, 52] width 50 height 25
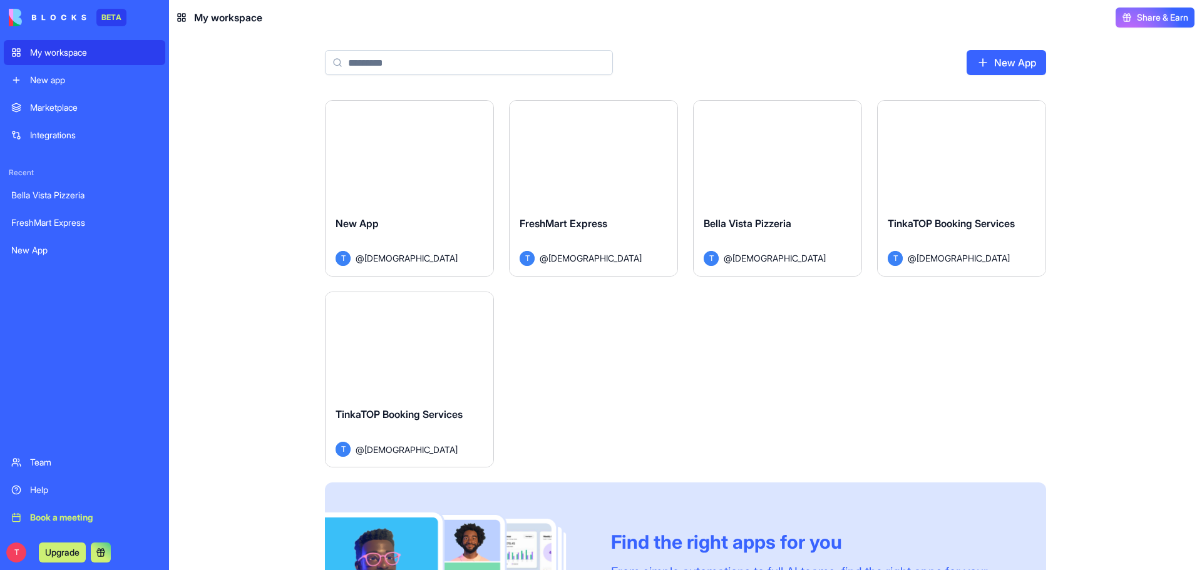
click at [393, 358] on div "Launch" at bounding box center [409, 344] width 168 height 105
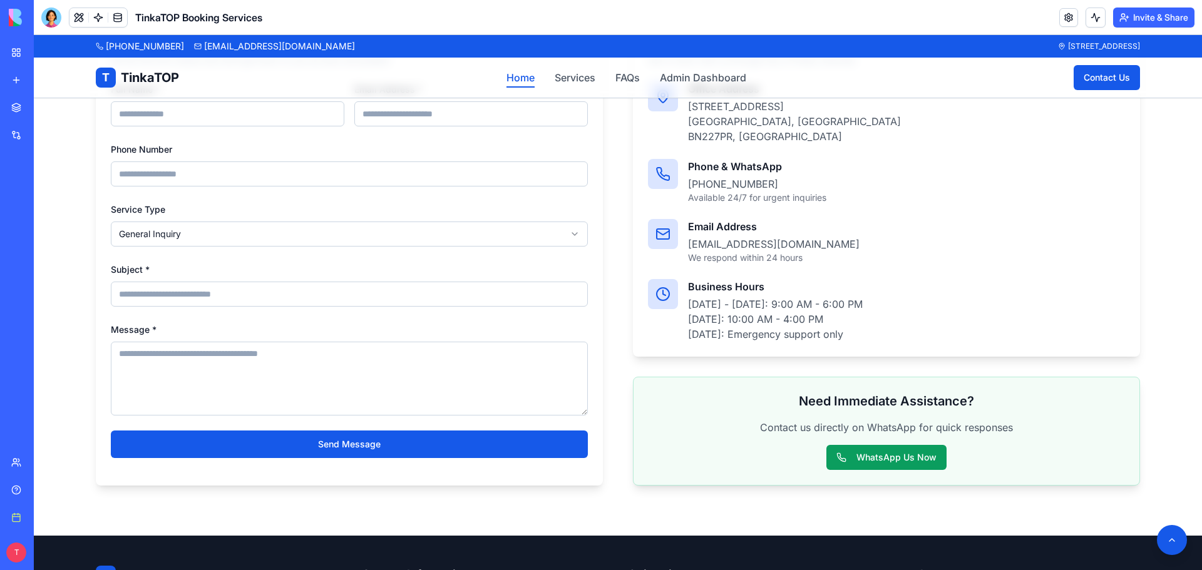
scroll to position [1878, 0]
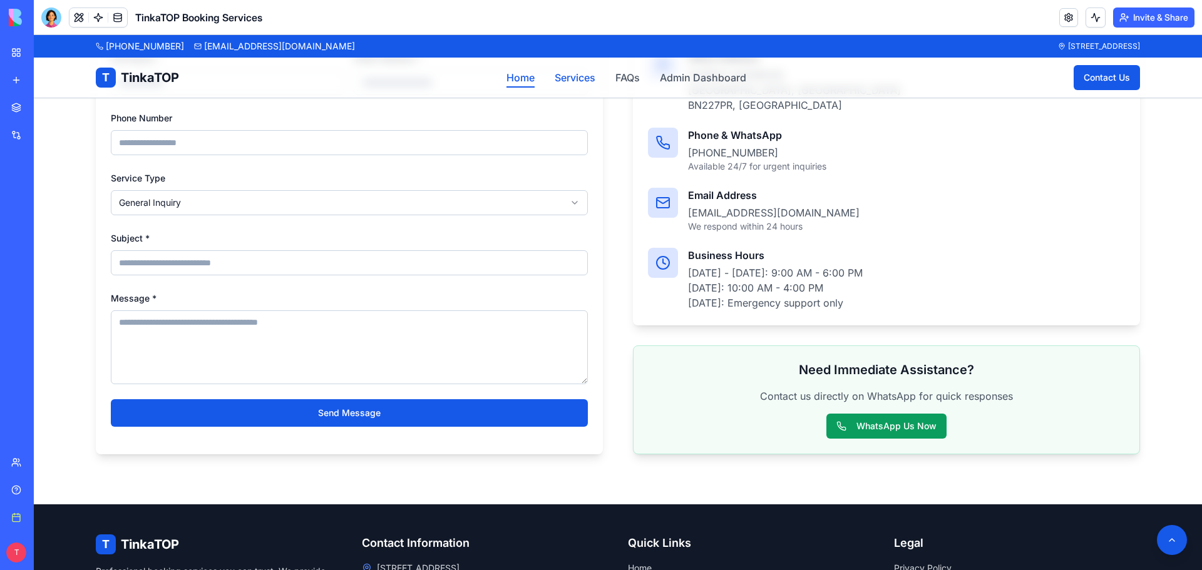
click at [584, 75] on link "Services" at bounding box center [575, 77] width 41 height 15
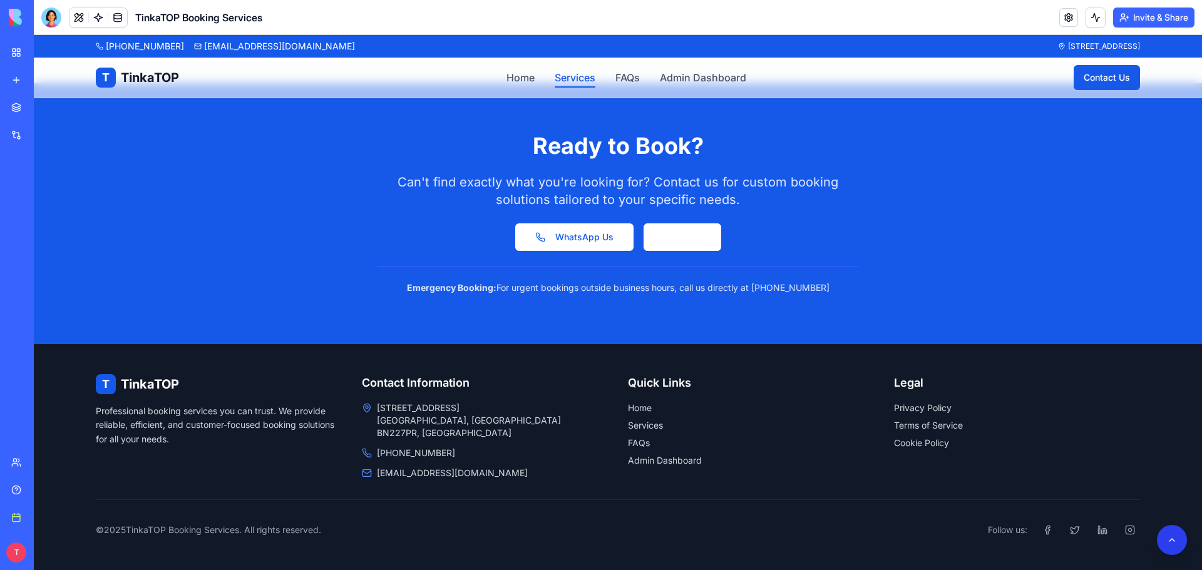
click at [1165, 538] on button at bounding box center [1172, 540] width 30 height 30
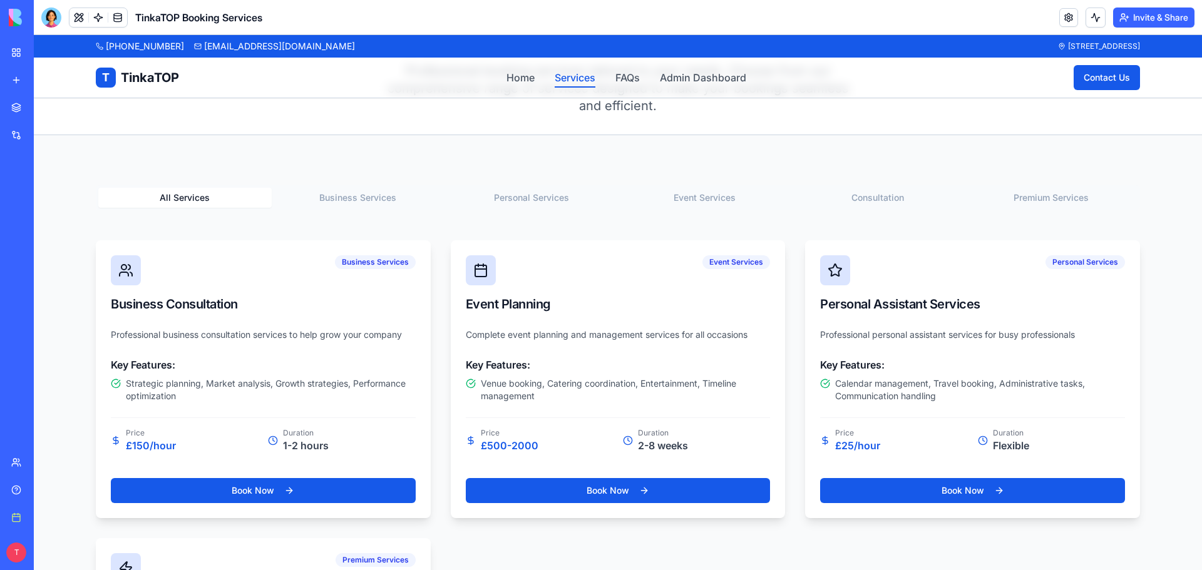
scroll to position [125, 0]
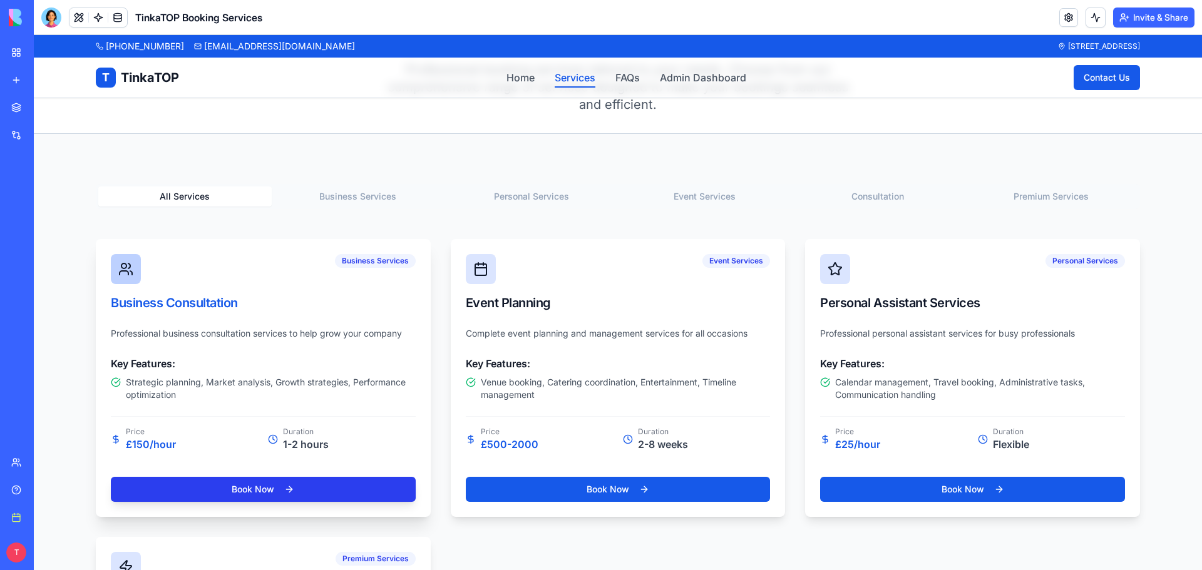
click at [230, 494] on button "Book Now" at bounding box center [263, 489] width 305 height 25
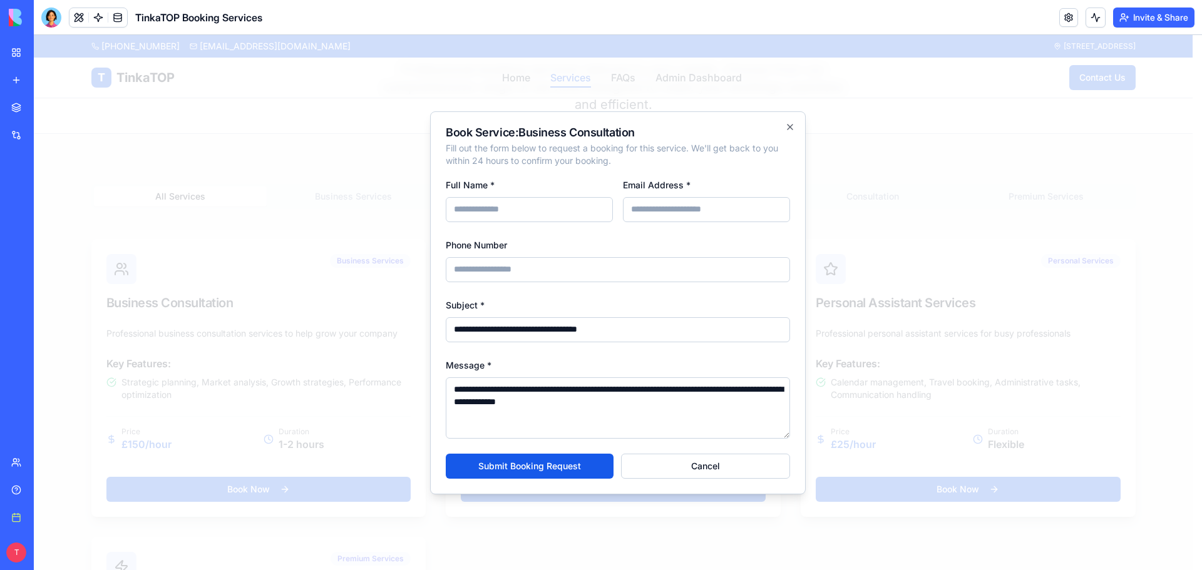
click at [569, 212] on input "Full Name *" at bounding box center [529, 209] width 167 height 25
type input "**********"
click at [508, 272] on input "Phone Number" at bounding box center [618, 269] width 344 height 25
click at [521, 462] on button "Submit Booking Request" at bounding box center [530, 466] width 168 height 25
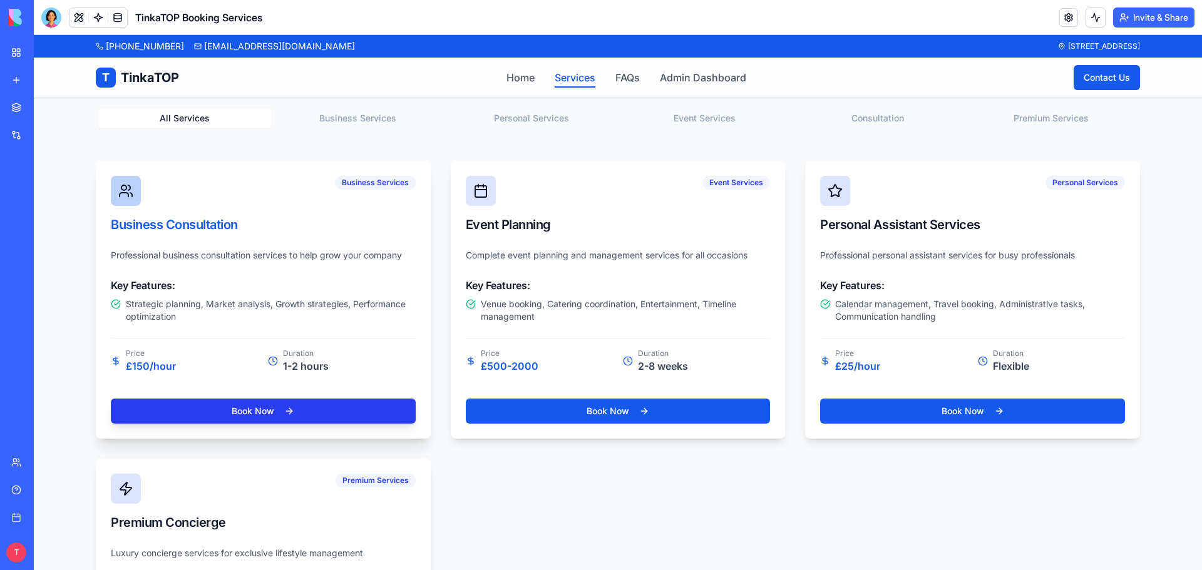
scroll to position [376, 0]
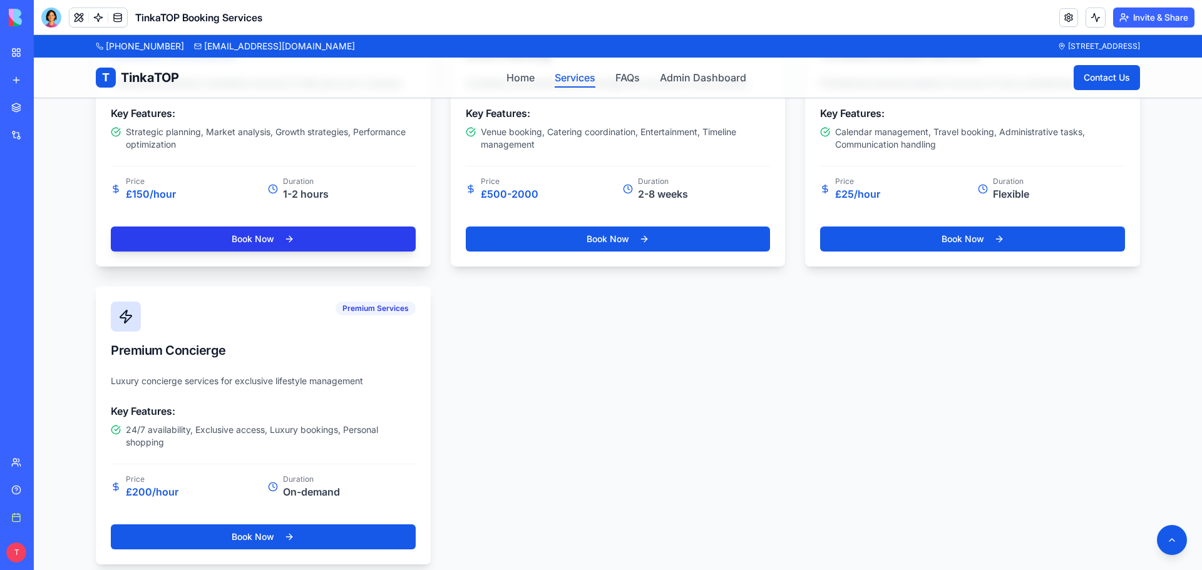
click at [306, 245] on button "Book Now" at bounding box center [263, 239] width 305 height 25
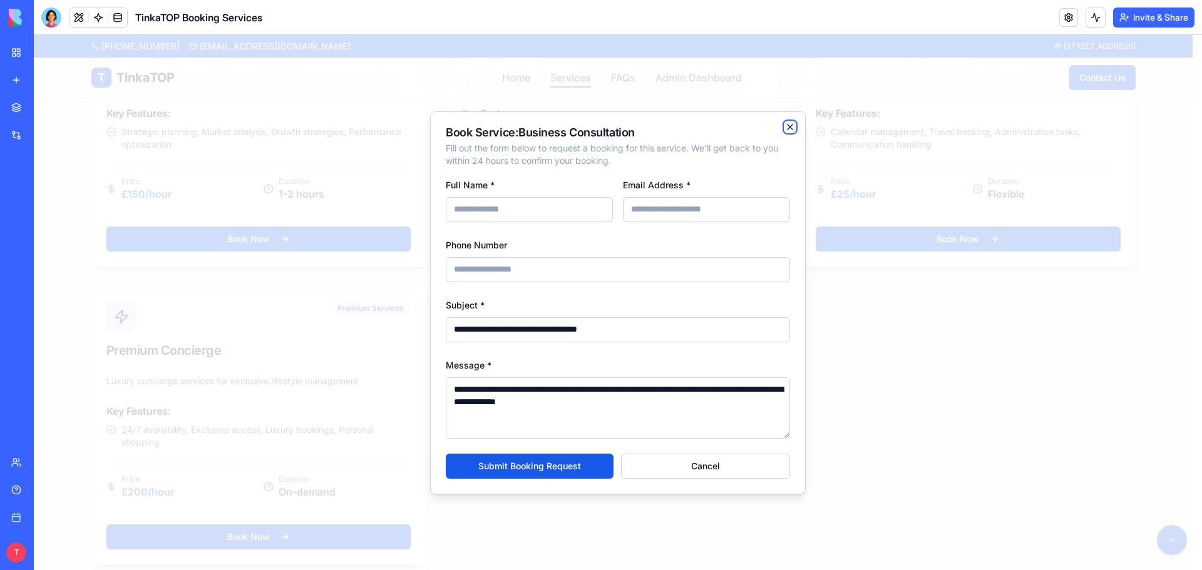
click at [791, 131] on icon "button" at bounding box center [790, 127] width 10 height 10
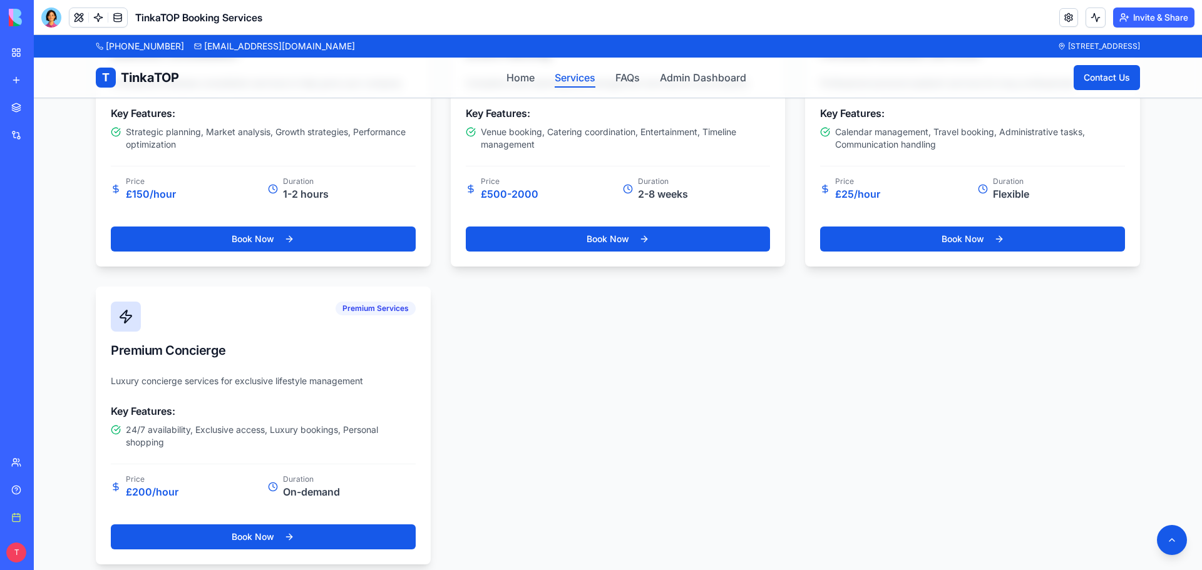
click at [675, 88] on div "T TinkaTOP Home Services FAQs Admin Dashboard Contact Us" at bounding box center [618, 78] width 1044 height 40
click at [680, 75] on link "Admin Dashboard" at bounding box center [703, 77] width 86 height 15
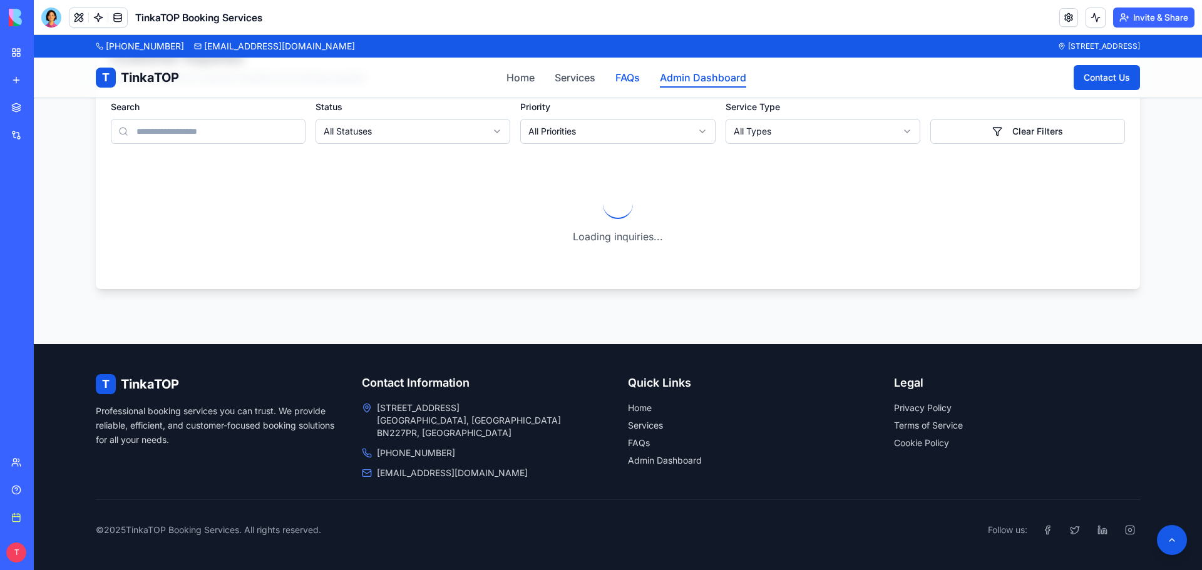
scroll to position [289, 0]
click at [622, 79] on link "FAQs" at bounding box center [627, 77] width 24 height 15
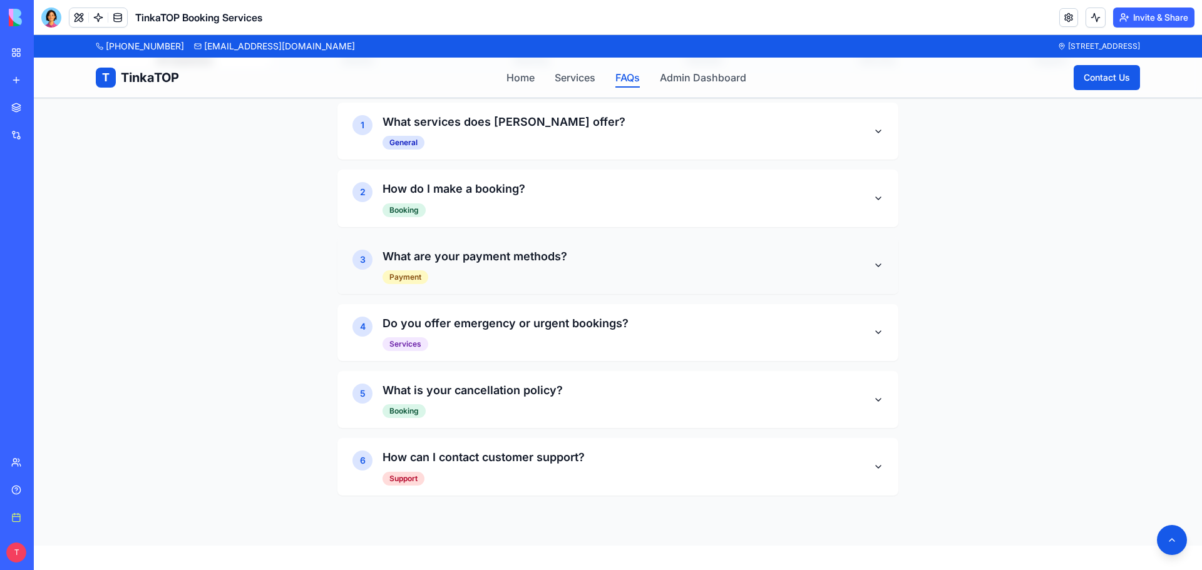
scroll to position [39, 0]
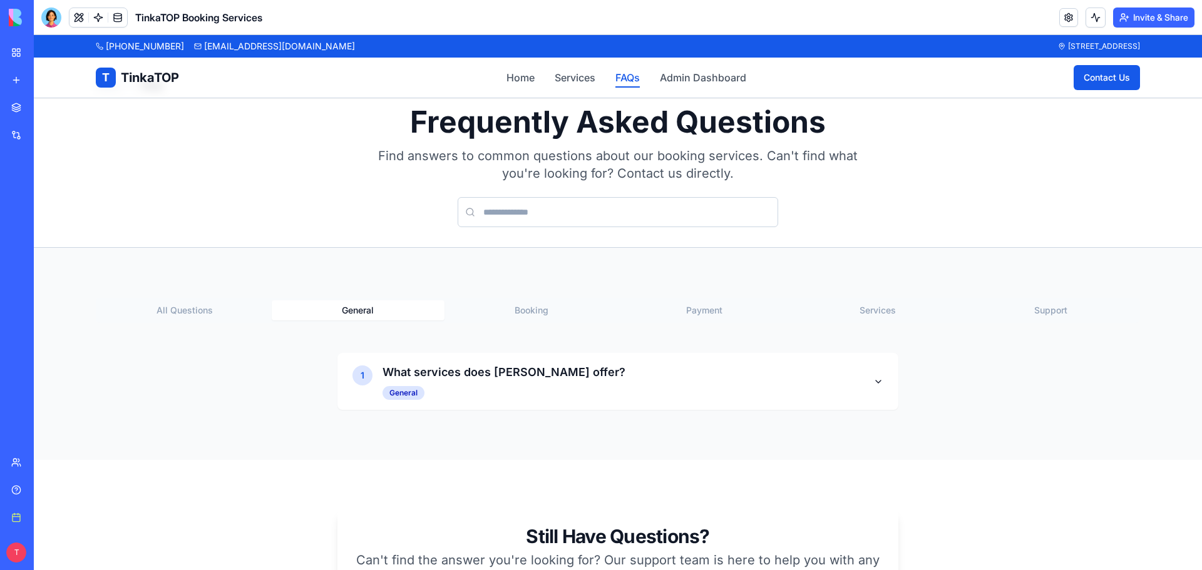
click at [379, 305] on button "General" at bounding box center [358, 310] width 173 height 20
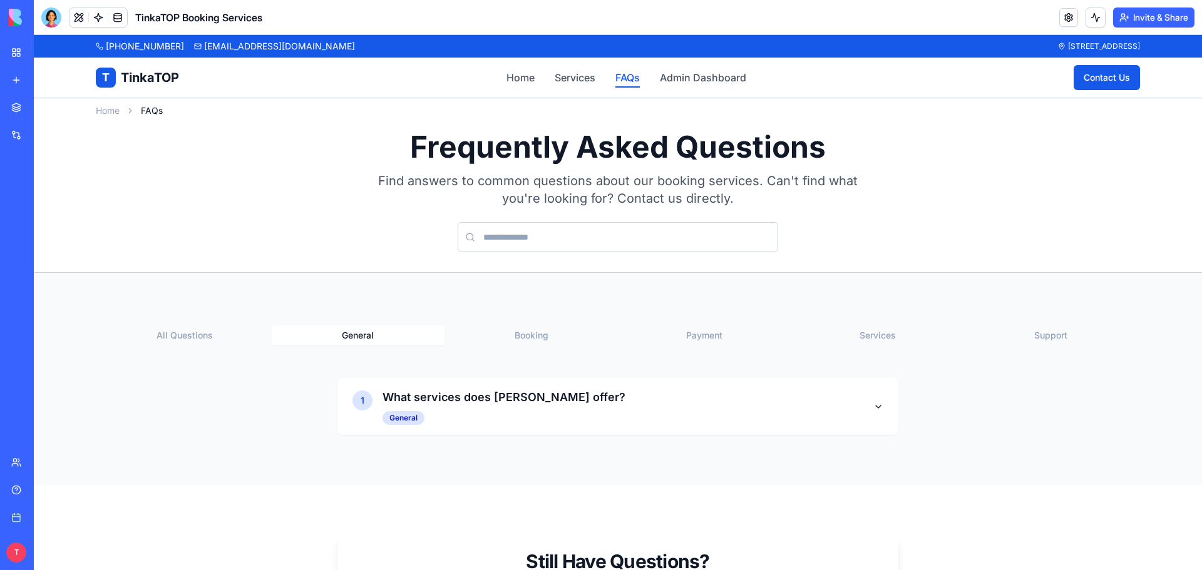
scroll to position [0, 0]
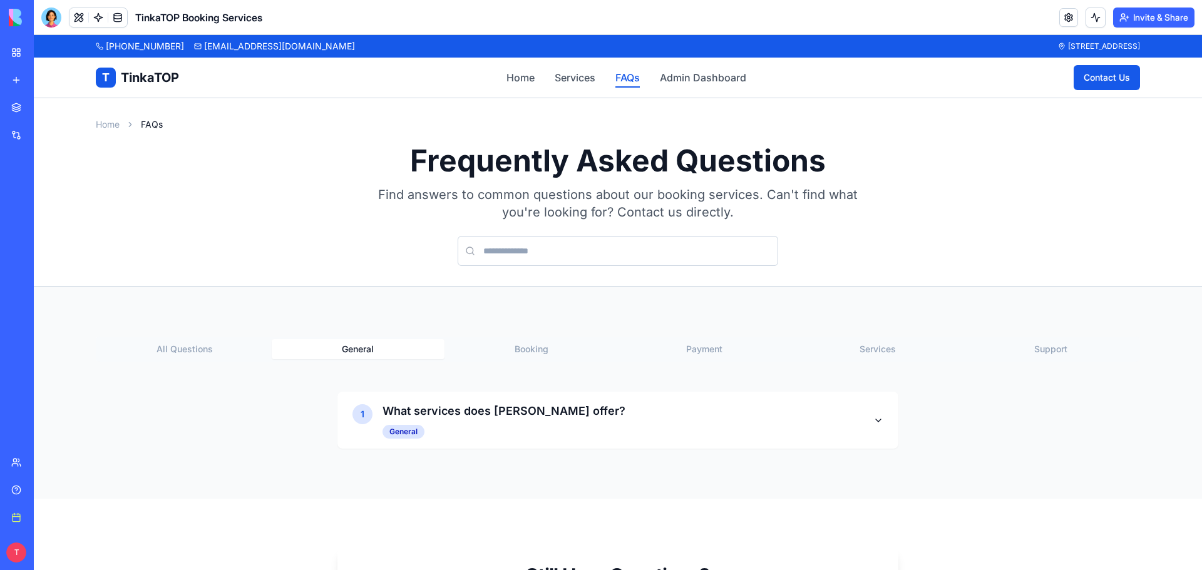
click at [177, 341] on button "All Questions" at bounding box center [184, 349] width 173 height 20
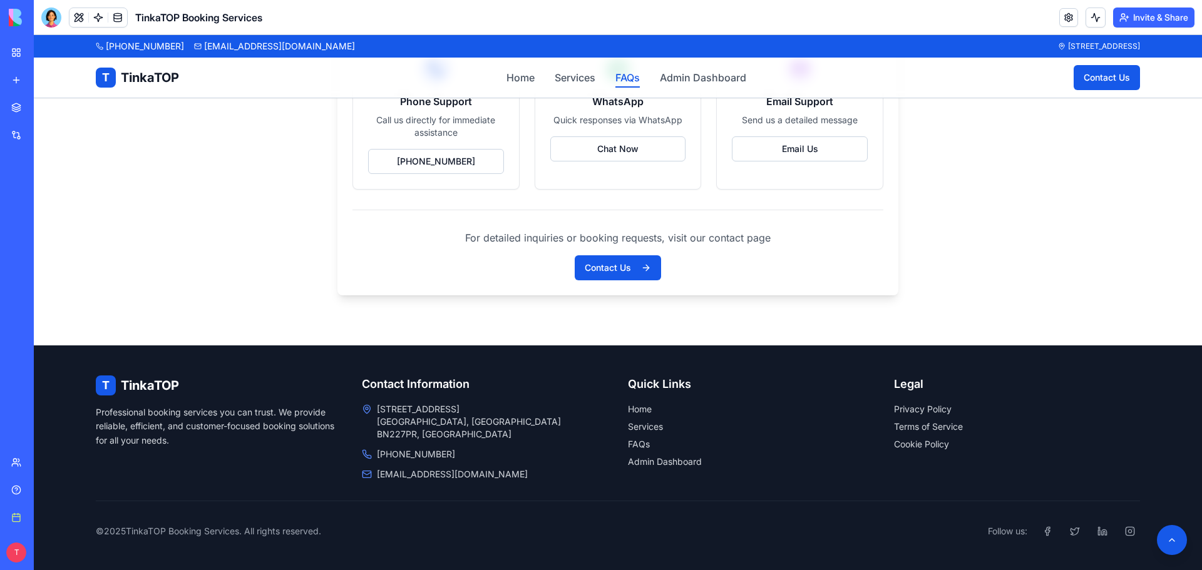
scroll to position [940, 0]
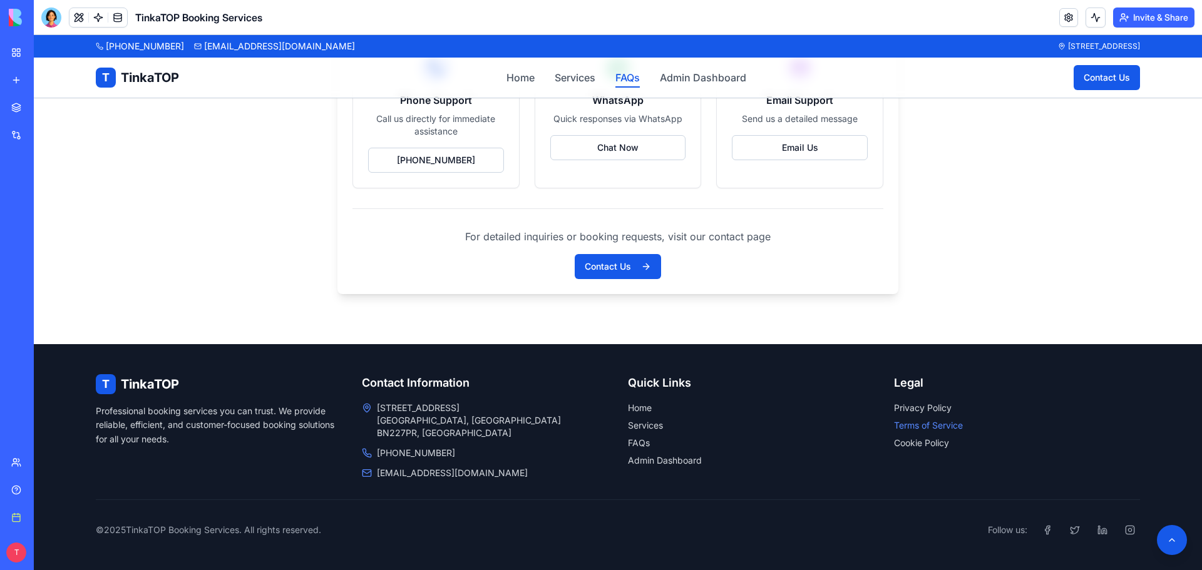
click at [919, 424] on link "Terms of Service" at bounding box center [1017, 425] width 246 height 13
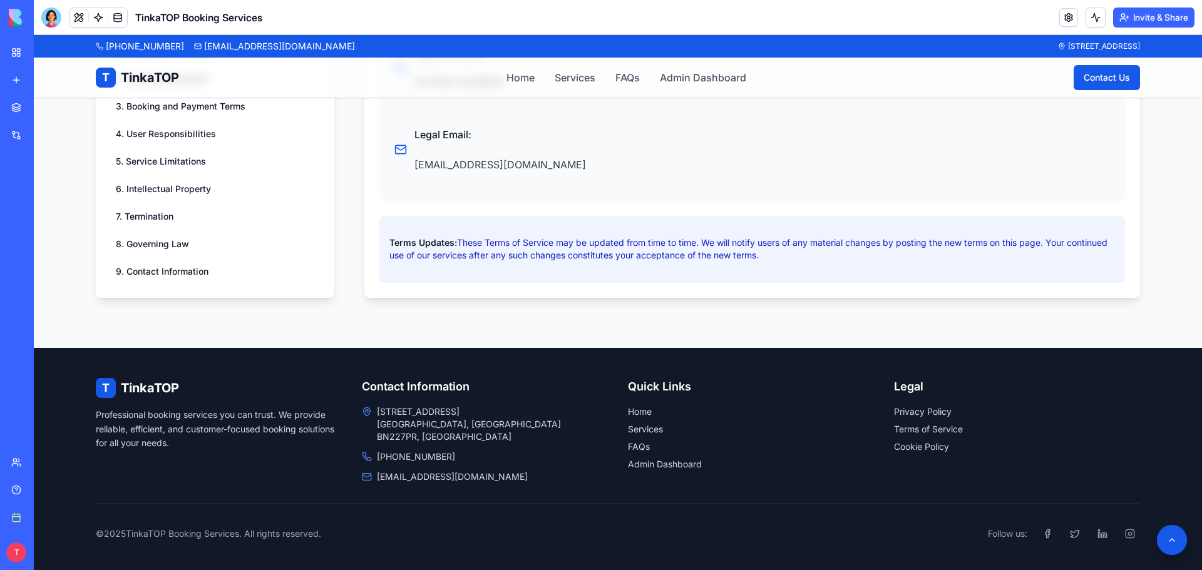
scroll to position [3585, 0]
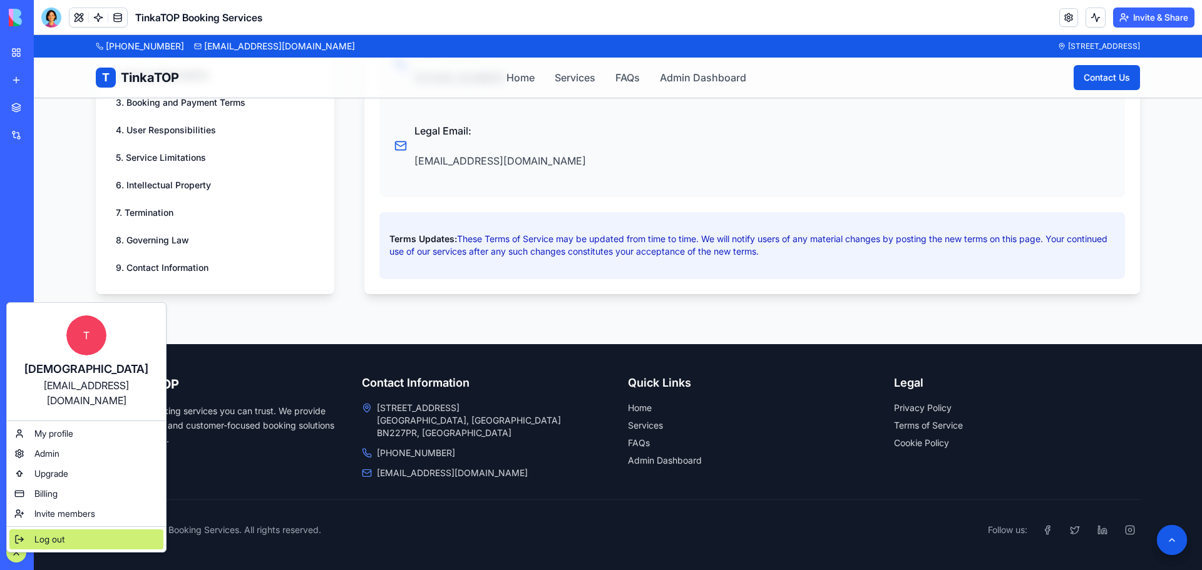
click at [50, 533] on span "Log out" at bounding box center [49, 539] width 30 height 13
